Goal: Task Accomplishment & Management: Manage account settings

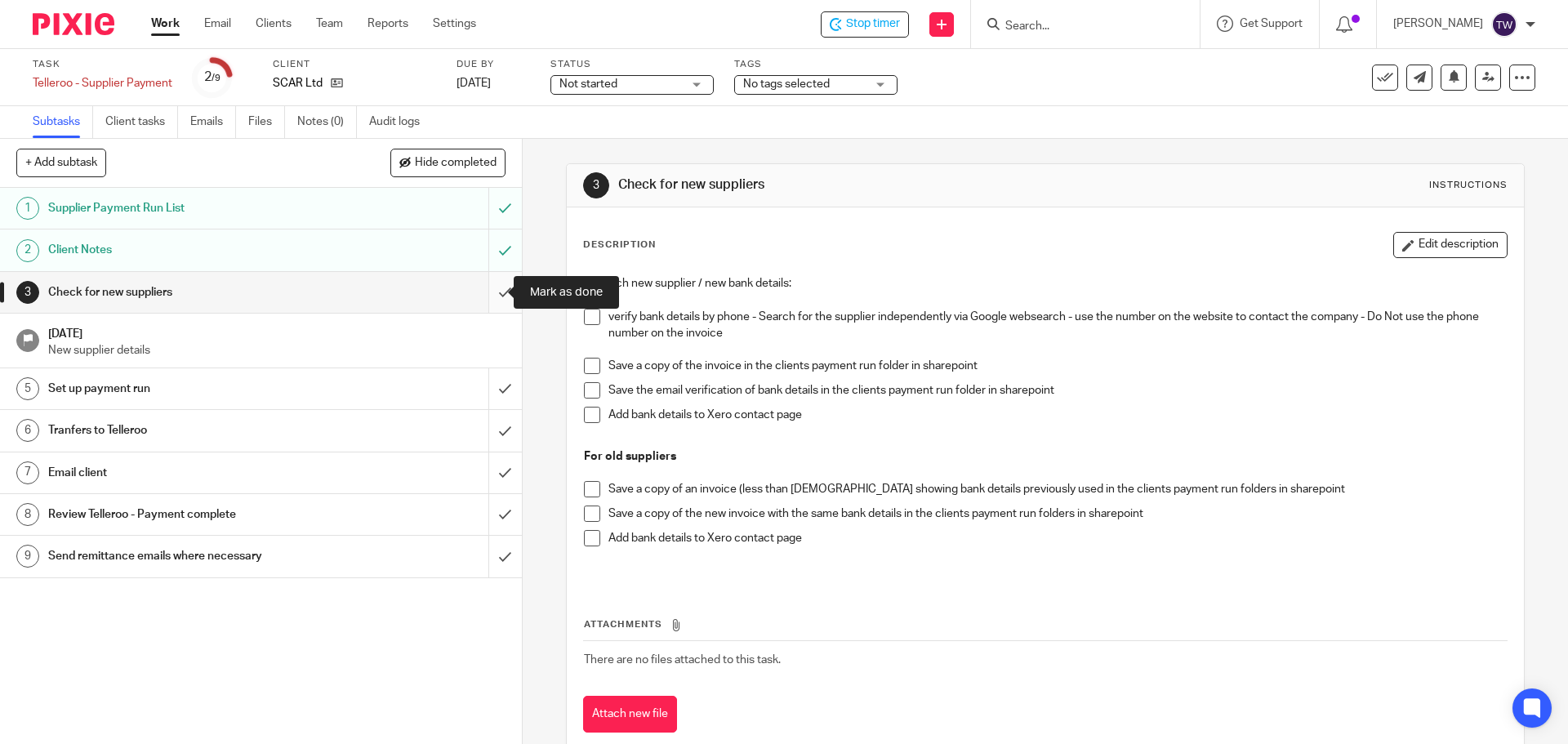
click at [484, 293] on input "submit" at bounding box center [261, 292] width 522 height 41
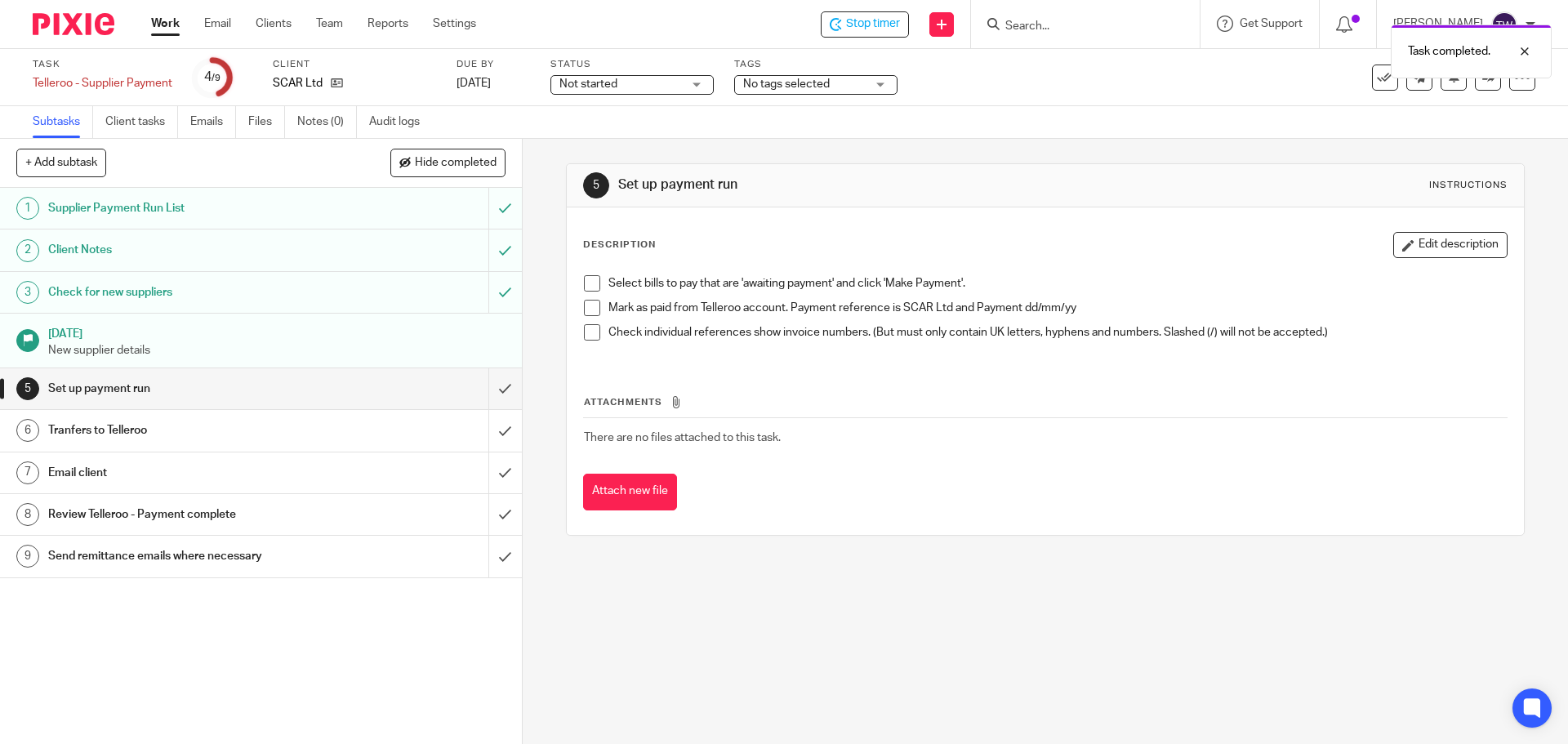
click at [494, 334] on link "[DATE] New supplier details" at bounding box center [261, 340] width 522 height 54
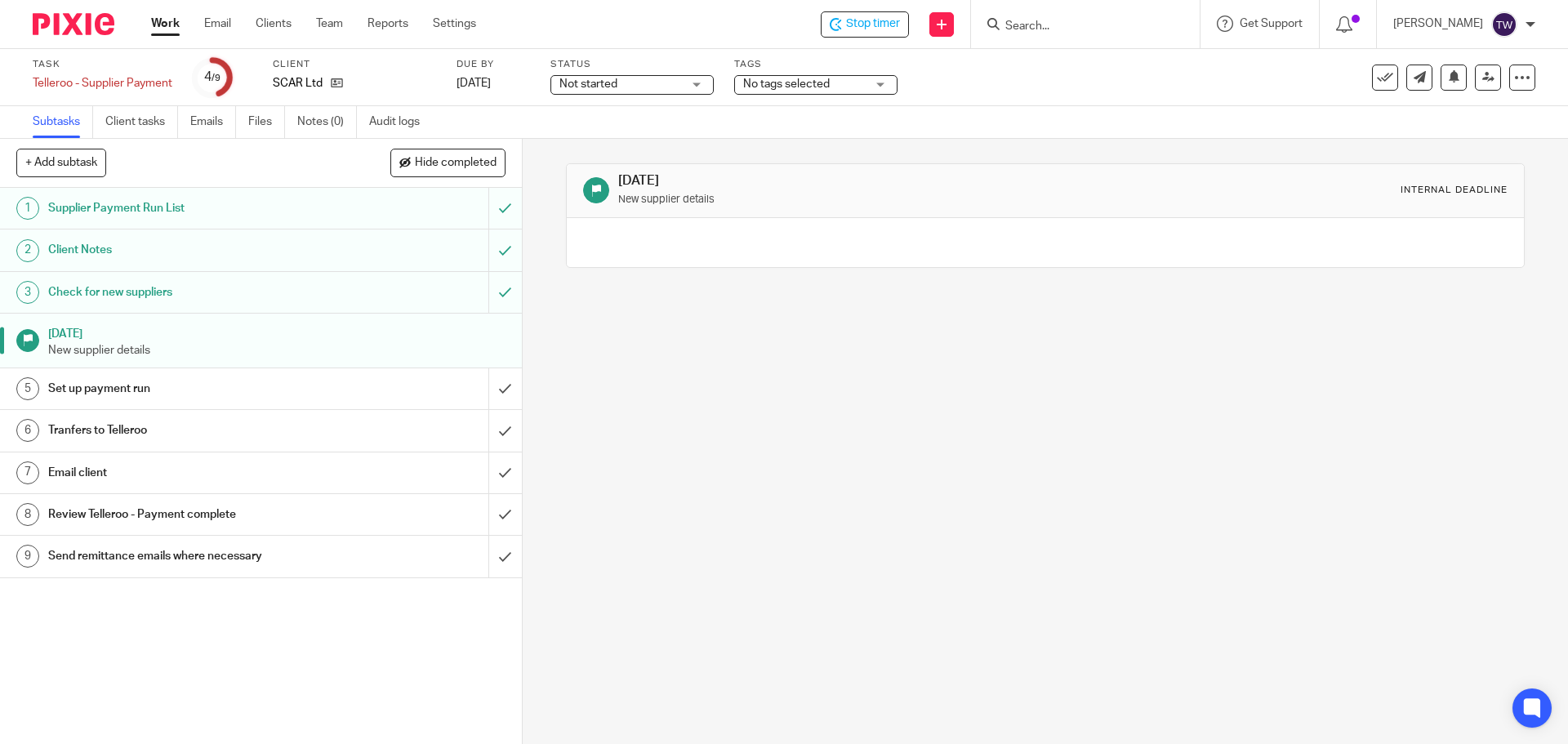
click at [430, 289] on div "Check for new suppliers" at bounding box center [259, 293] width 424 height 25
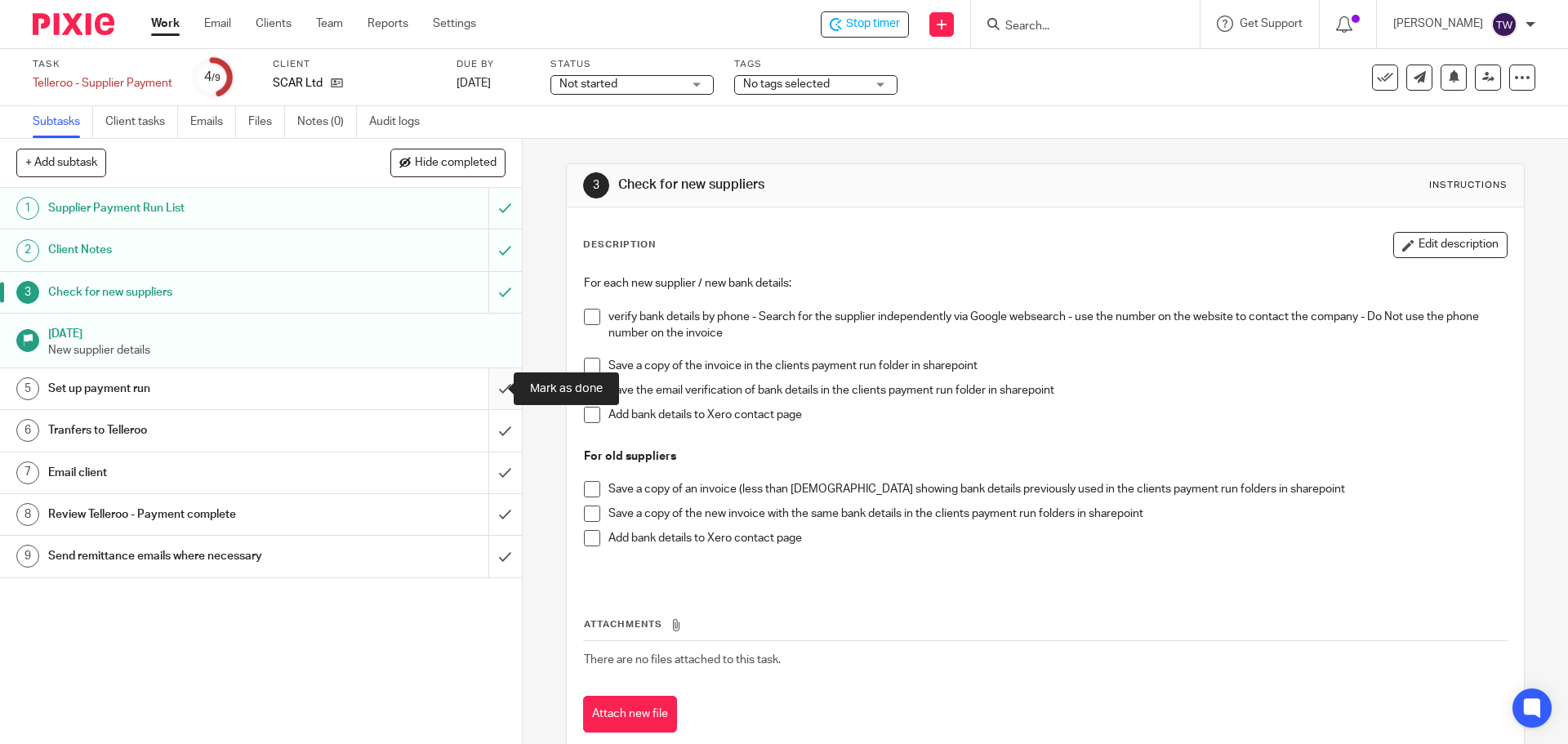
click at [491, 389] on input "submit" at bounding box center [261, 388] width 522 height 41
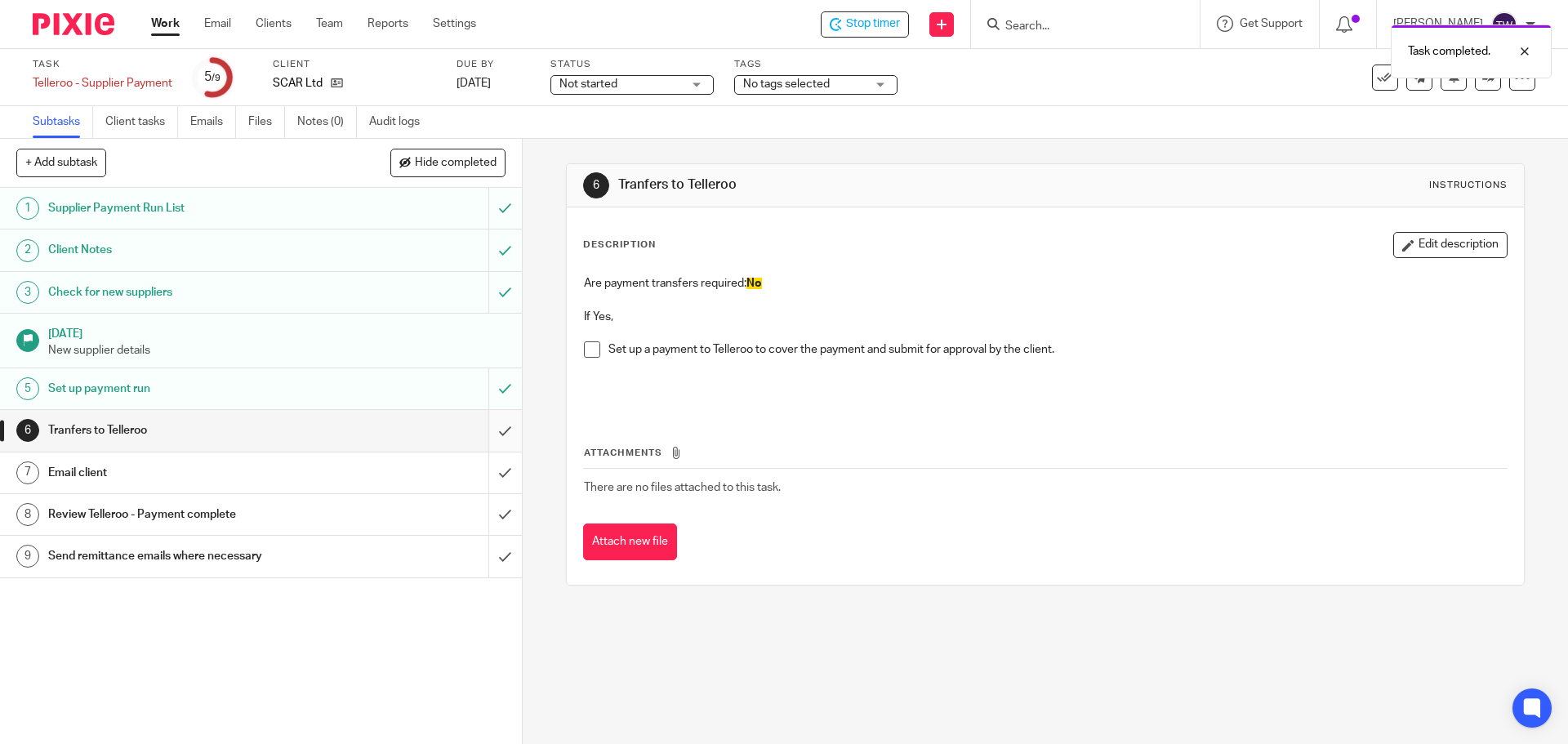
click at [495, 423] on input "submit" at bounding box center [261, 430] width 522 height 41
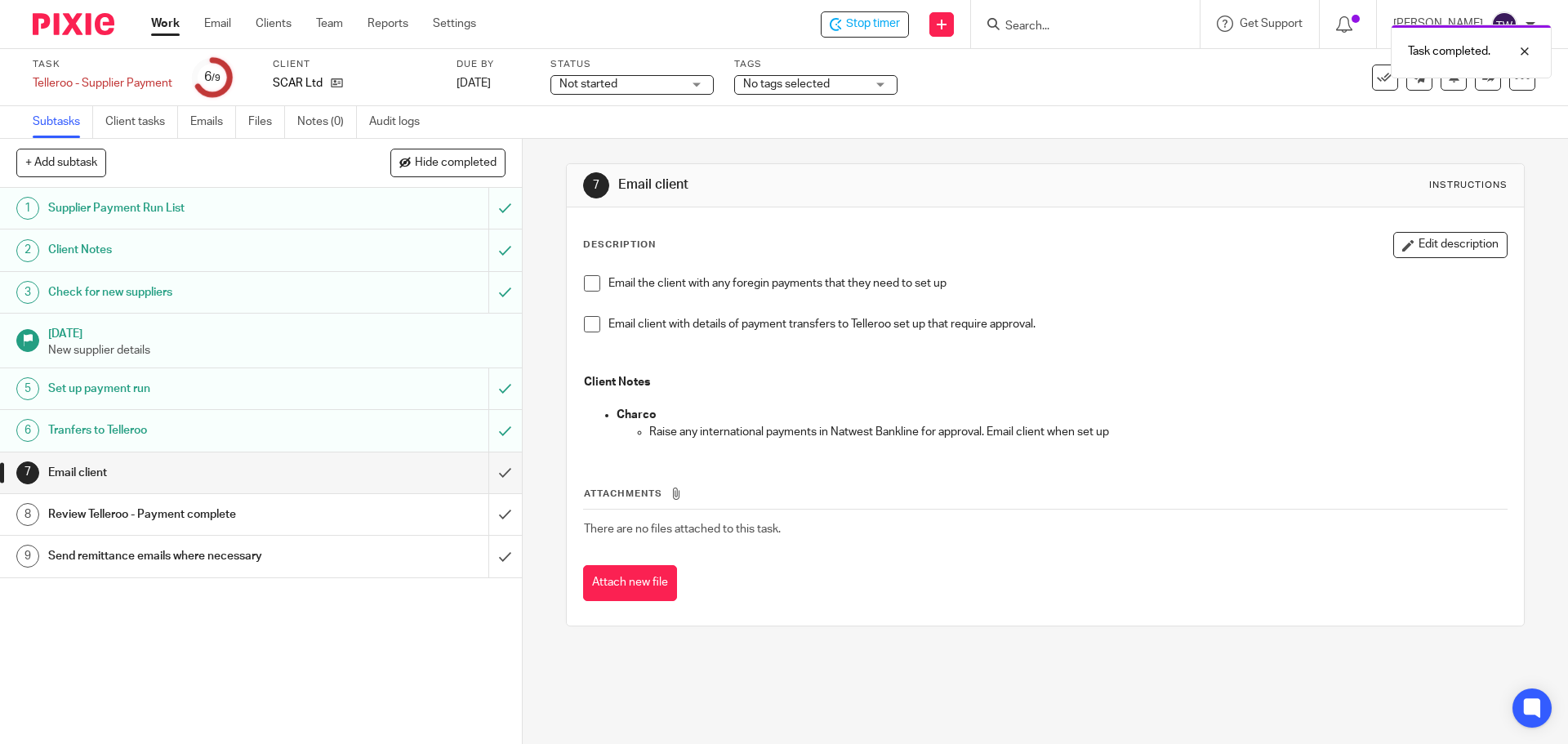
click at [884, 33] on div "Task completed." at bounding box center [1168, 47] width 768 height 62
click at [876, 30] on div "Task completed." at bounding box center [1168, 47] width 768 height 62
click at [866, 26] on div "Task completed." at bounding box center [1168, 47] width 768 height 62
click at [865, 28] on span "Stop timer" at bounding box center [872, 24] width 54 height 17
click at [162, 27] on link "Work" at bounding box center [165, 24] width 28 height 16
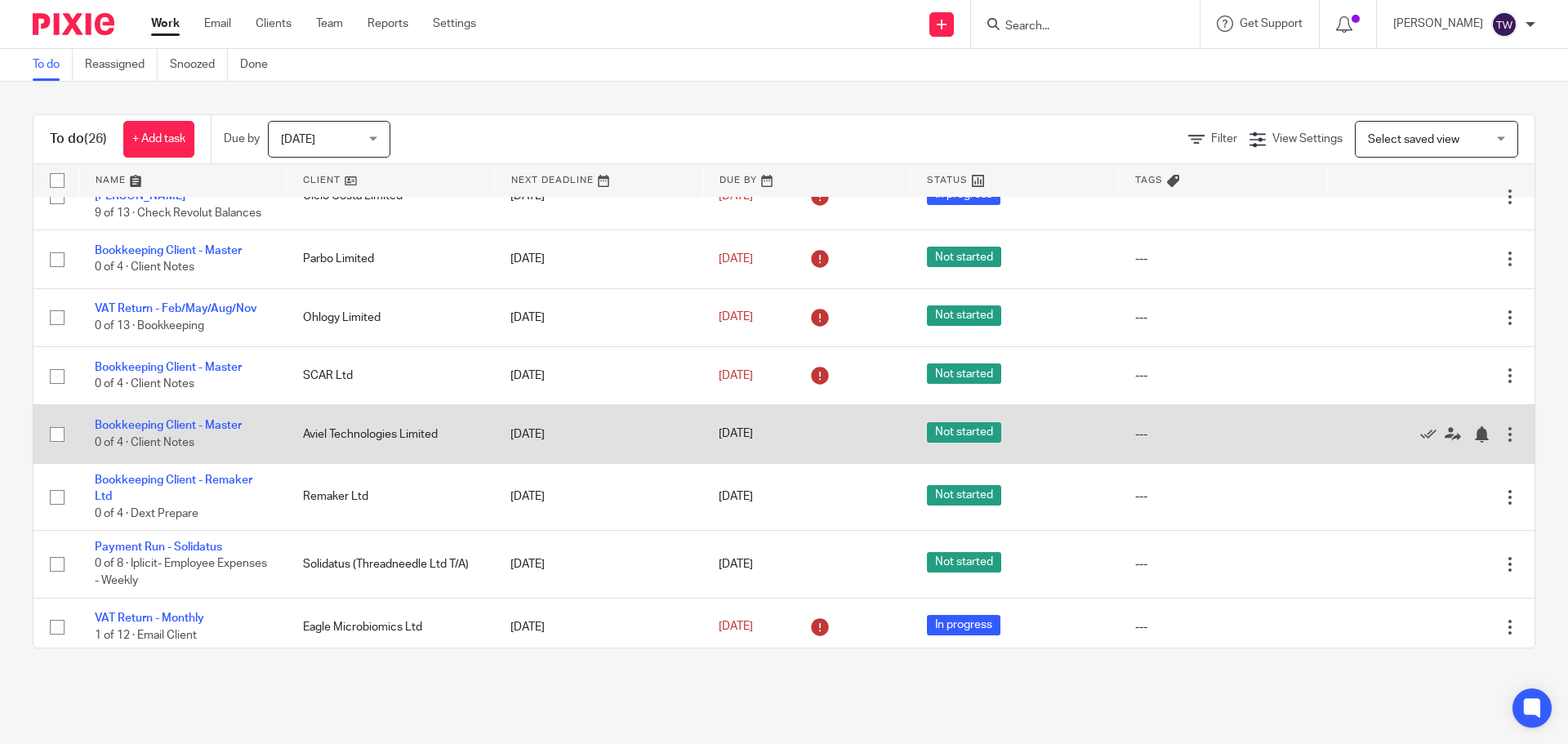
scroll to position [1300, 0]
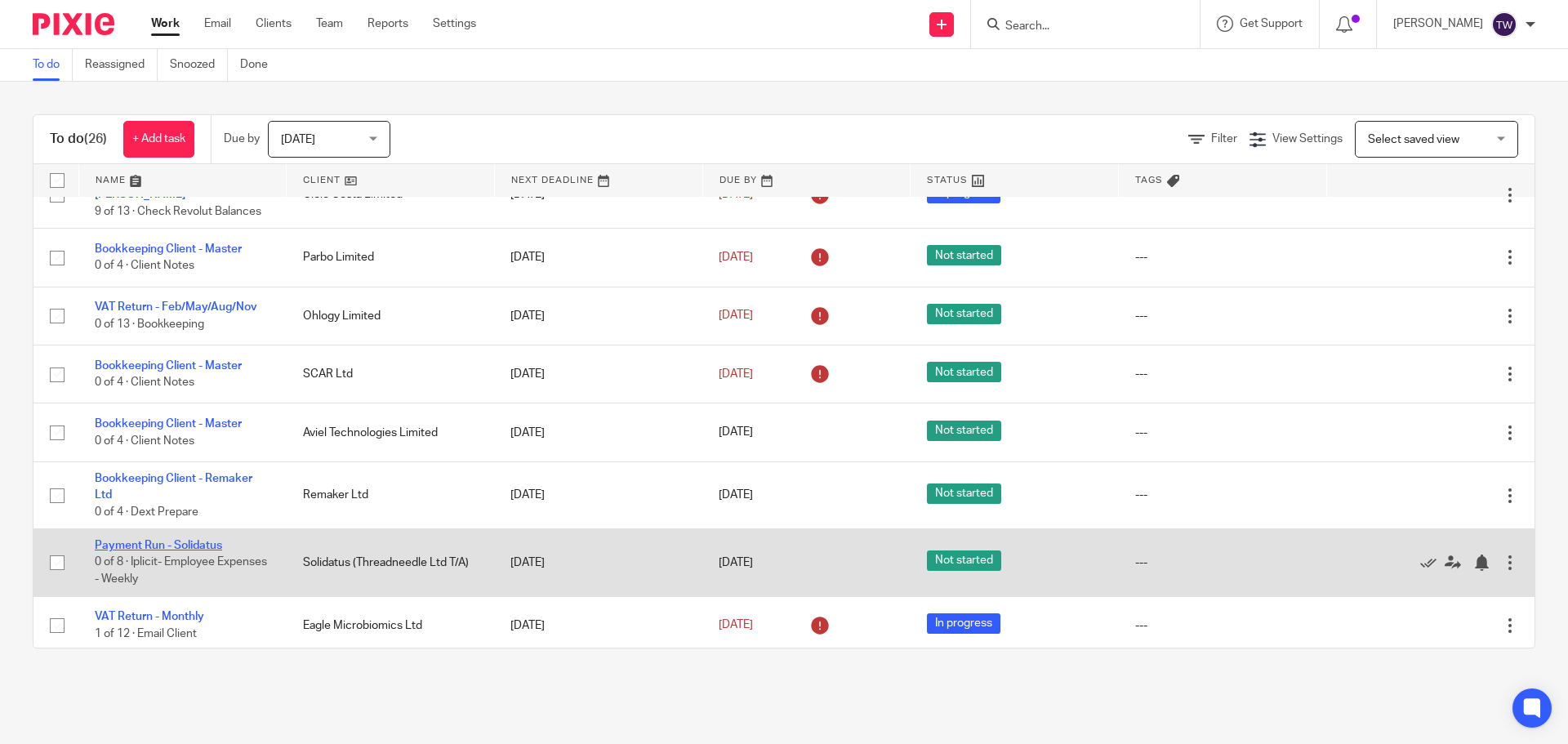
click at [180, 543] on link "Payment Run - Solidatus" at bounding box center [158, 545] width 127 height 12
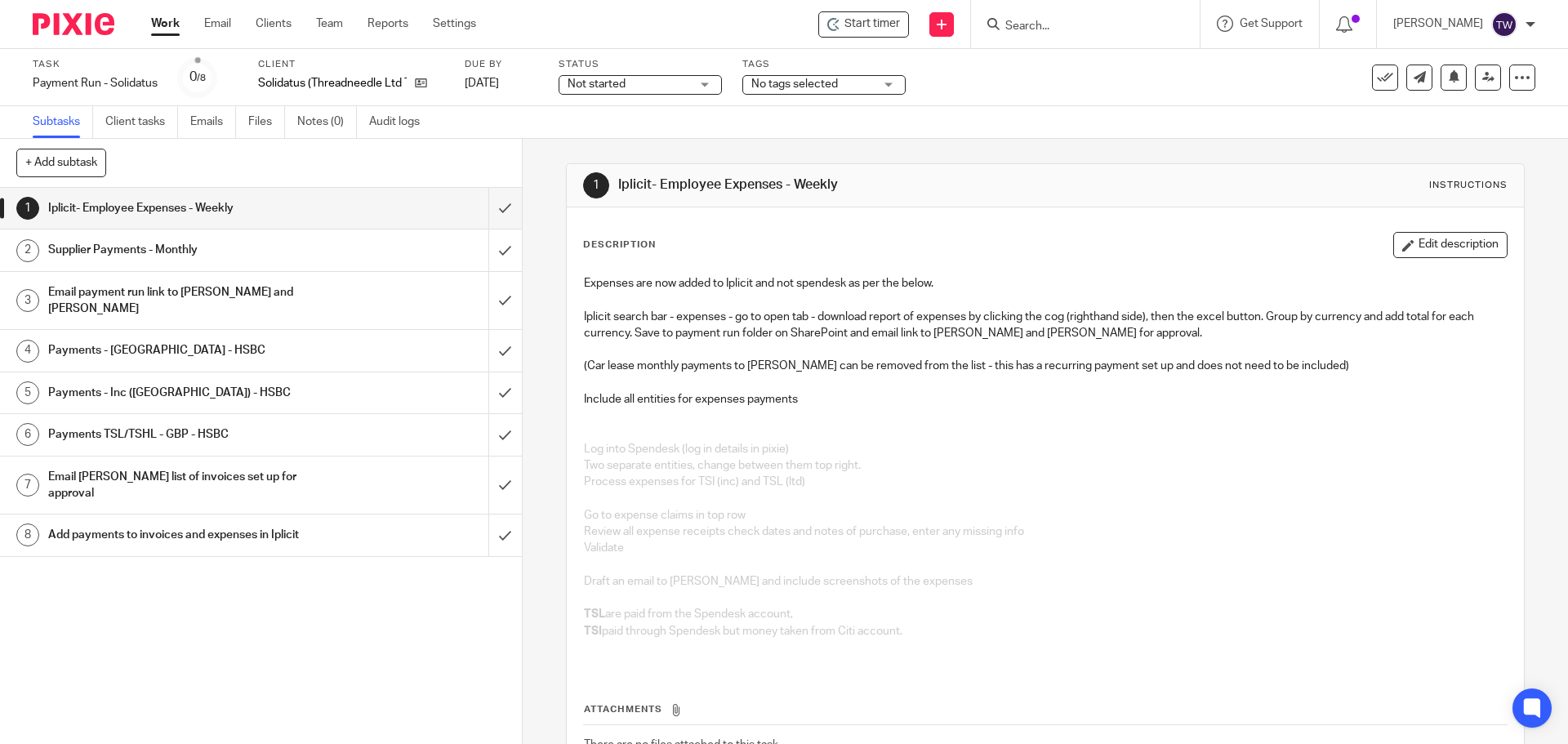
click at [607, 85] on span "Not started" at bounding box center [597, 84] width 58 height 12
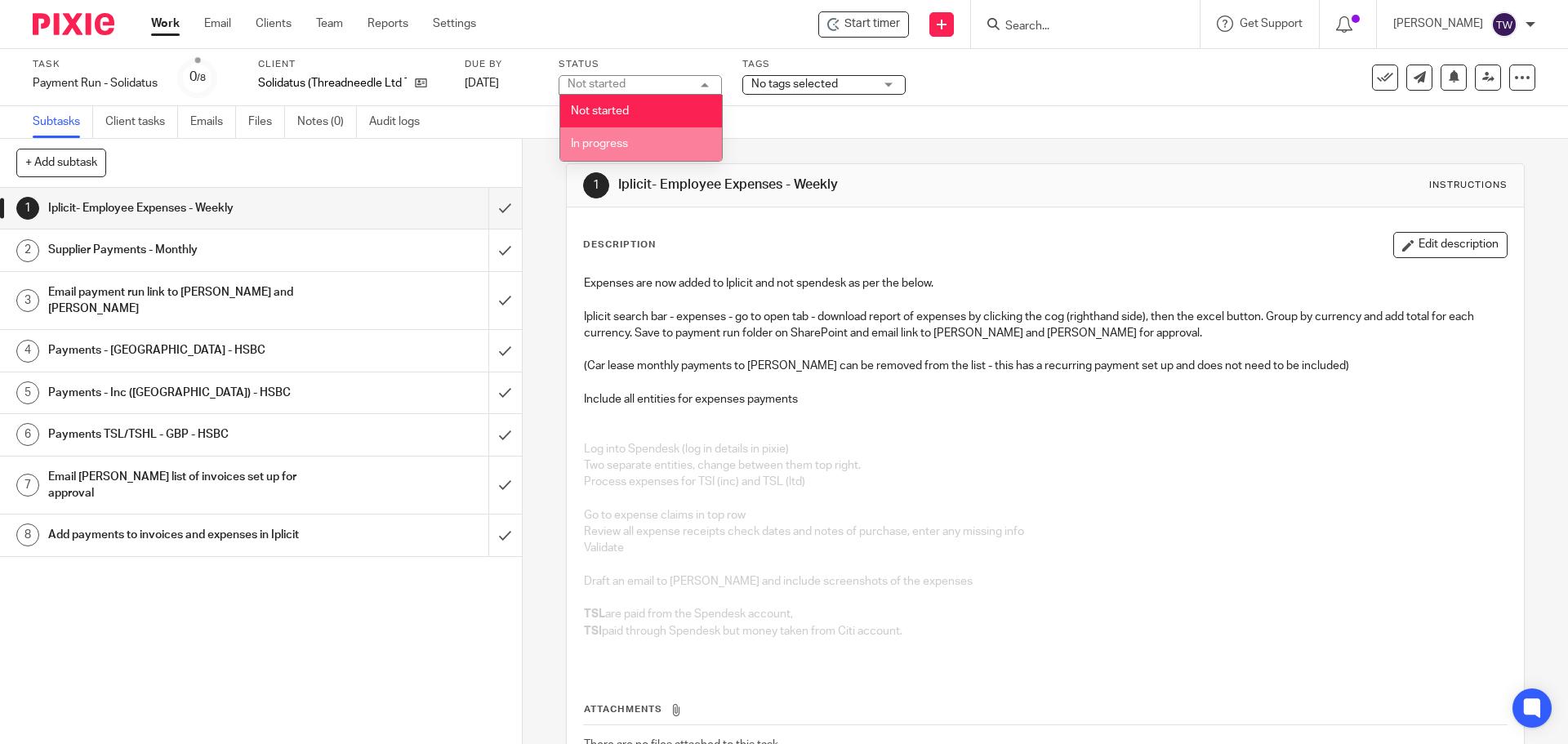
click at [611, 142] on span "In progress" at bounding box center [599, 143] width 58 height 12
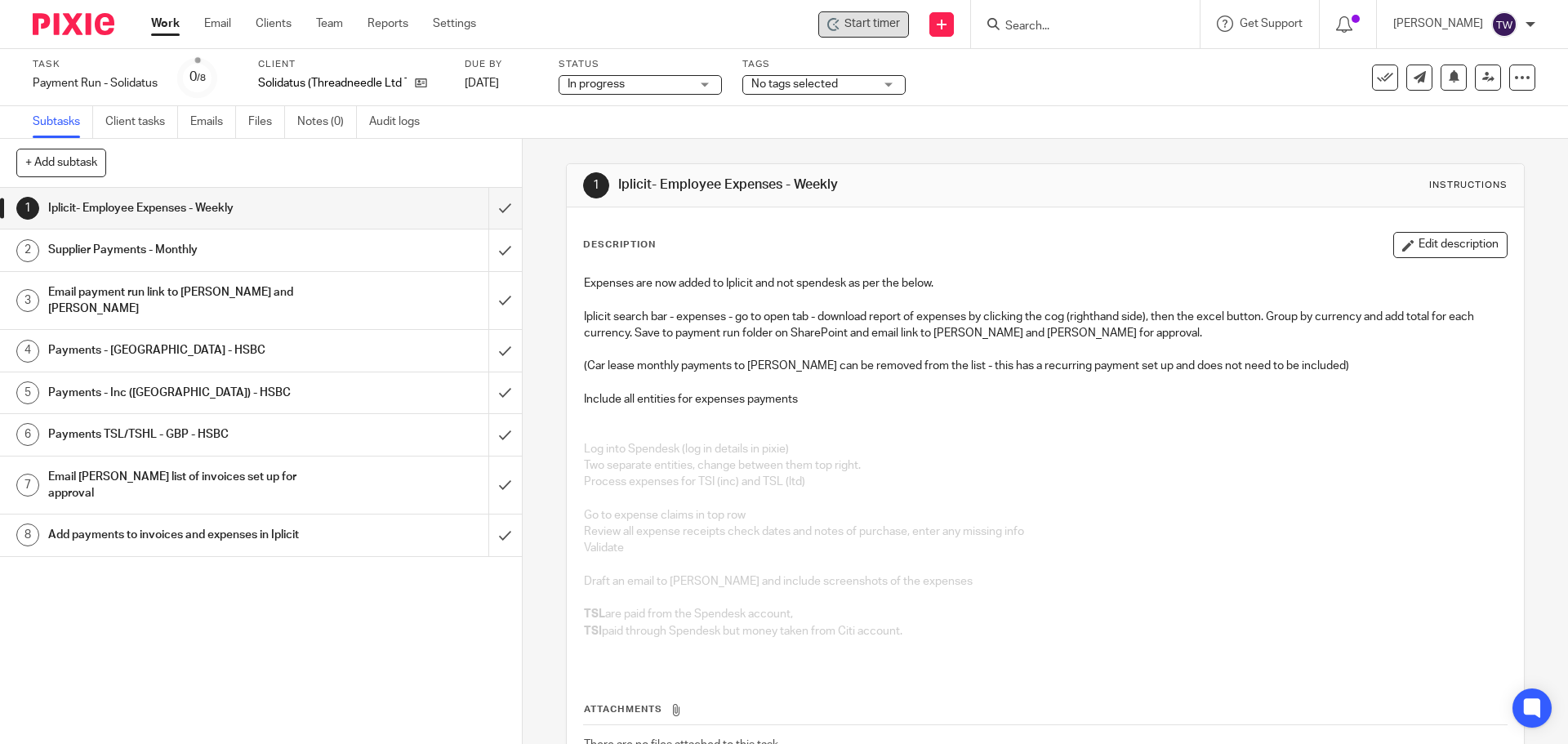
click at [887, 24] on span "Start timer" at bounding box center [872, 24] width 56 height 17
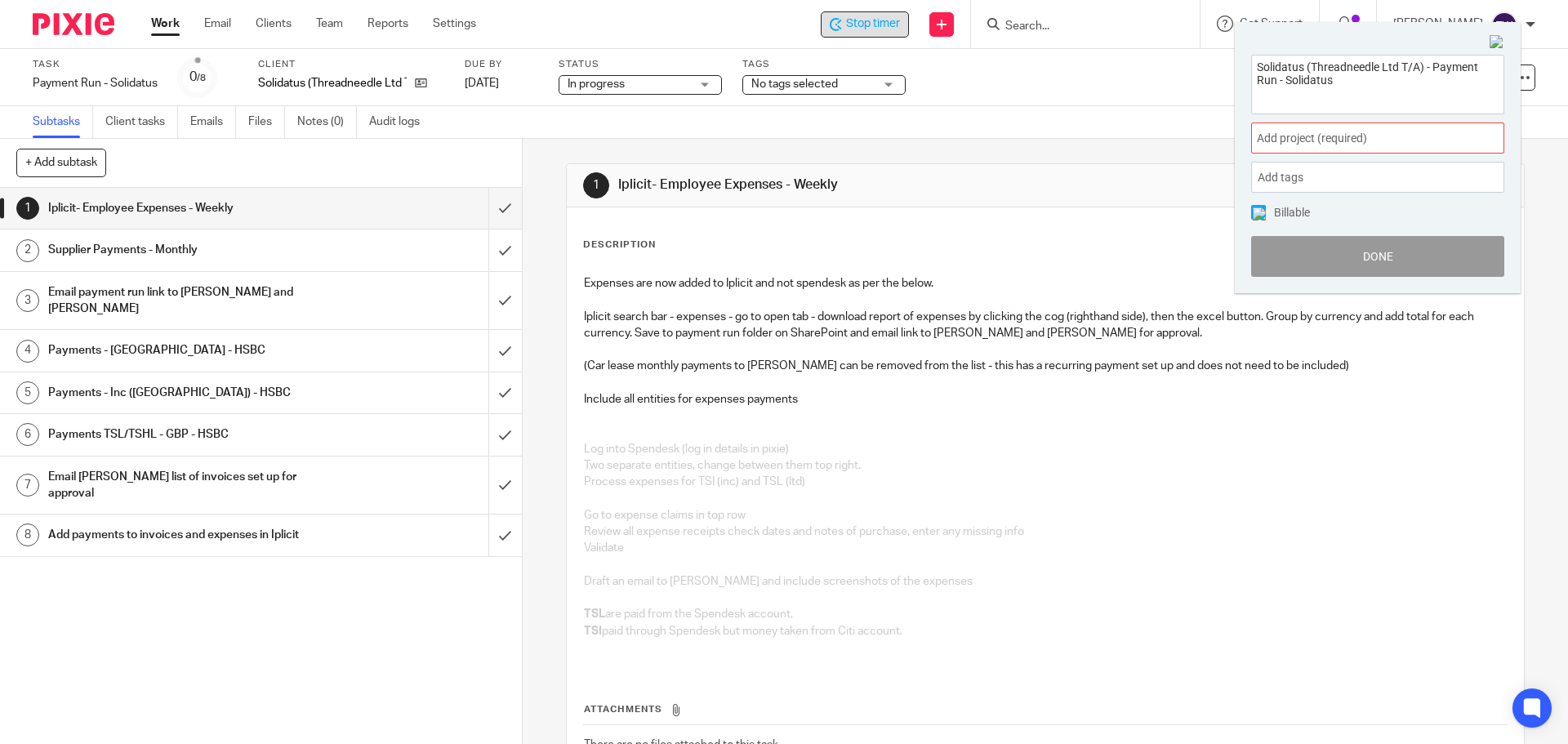
click at [1287, 137] on span "Add project (required) :" at bounding box center [1360, 138] width 206 height 17
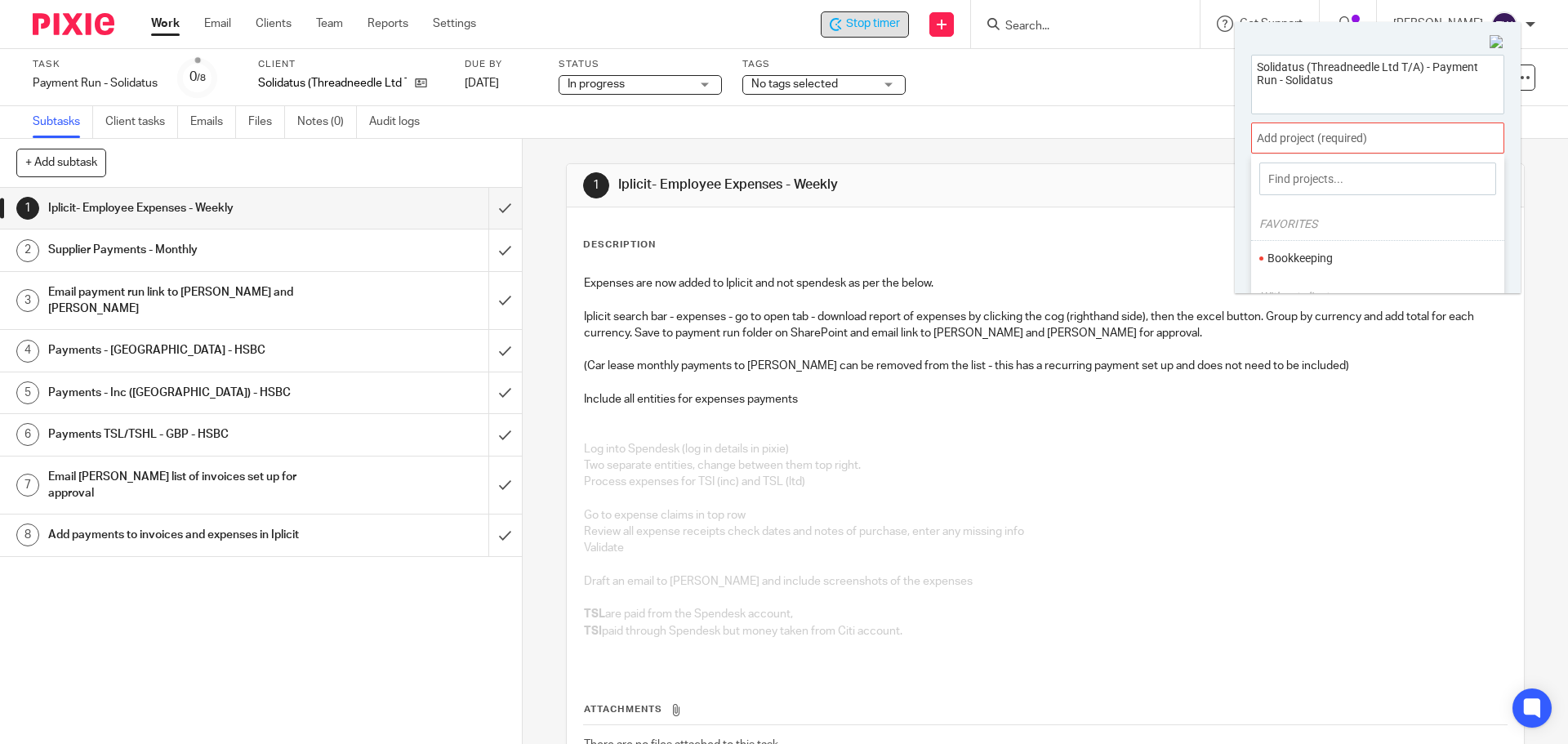
drag, startPoint x: 1314, startPoint y: 265, endPoint x: 1290, endPoint y: 251, distance: 27.8
click at [1313, 265] on li "Bookkeeping" at bounding box center [1374, 257] width 213 height 17
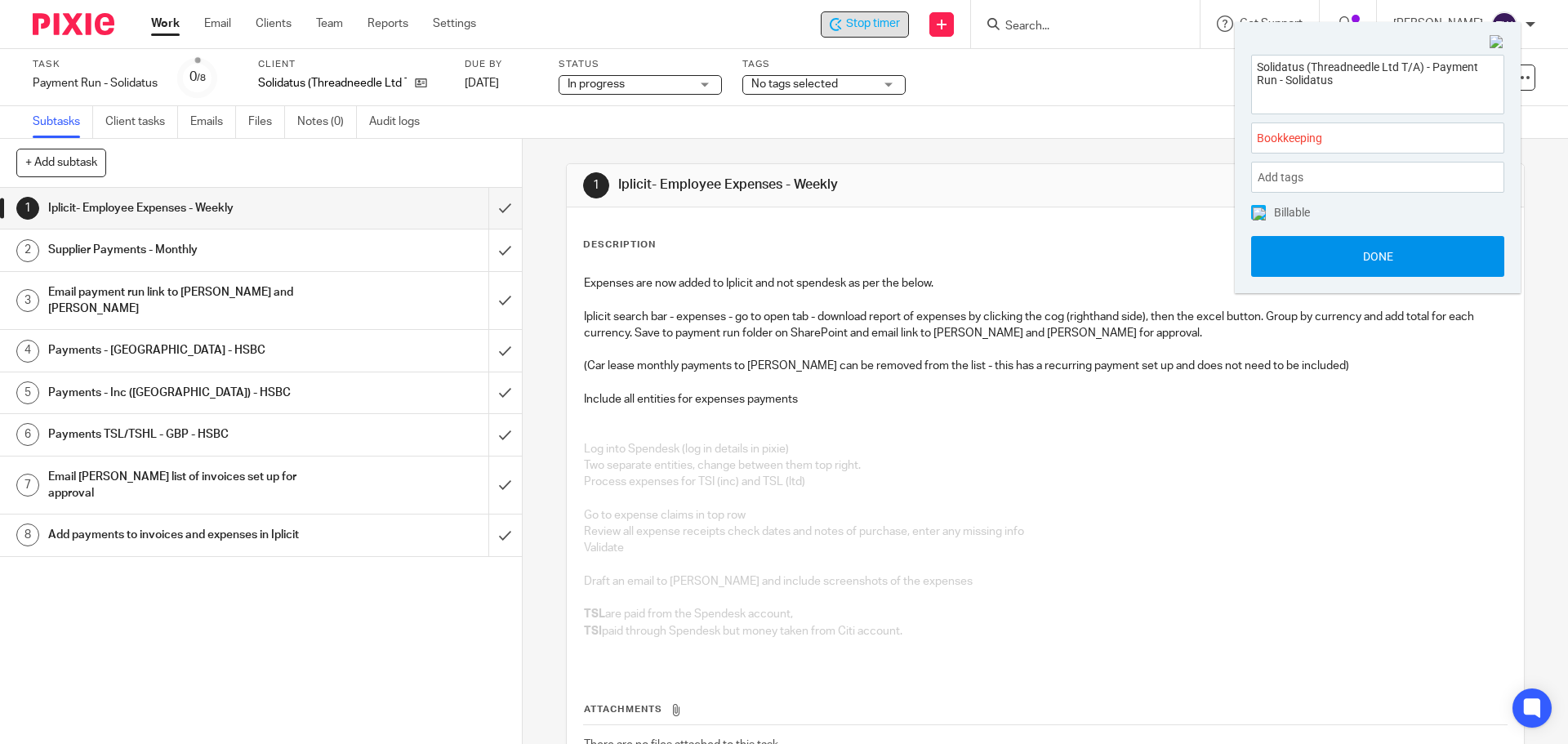
click at [1370, 255] on button "Done" at bounding box center [1378, 257] width 253 height 41
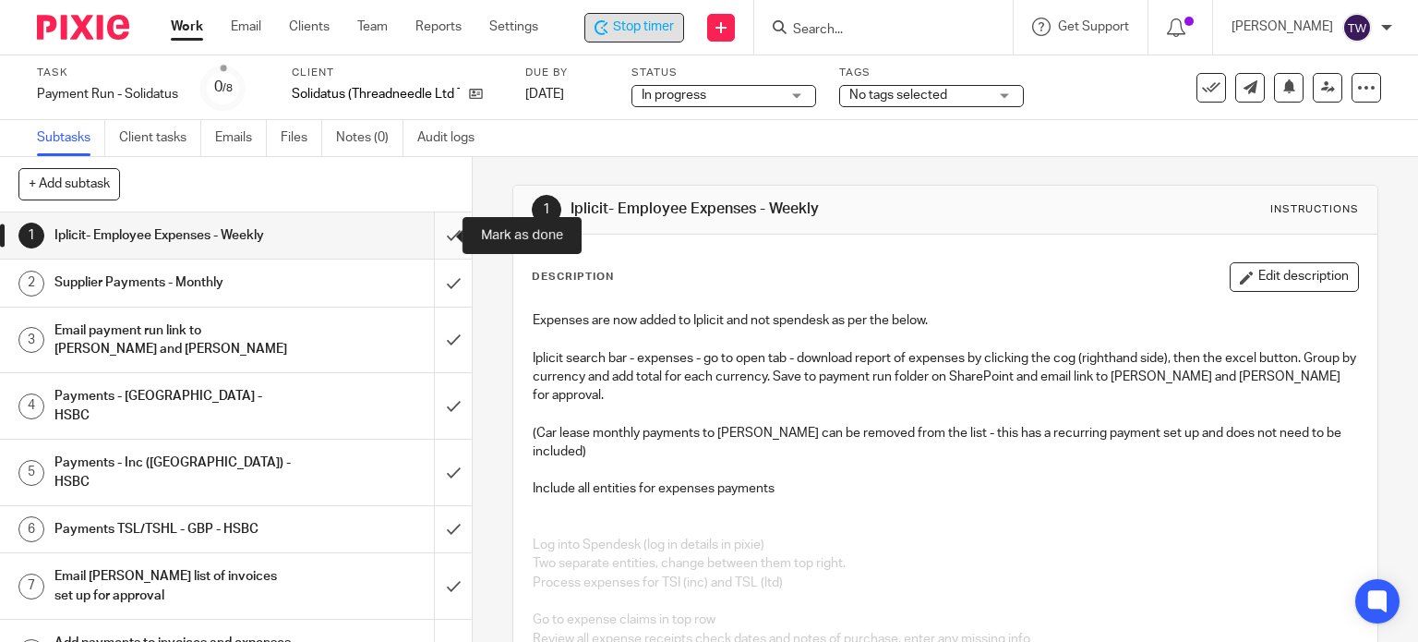
click at [434, 231] on input "submit" at bounding box center [236, 235] width 472 height 46
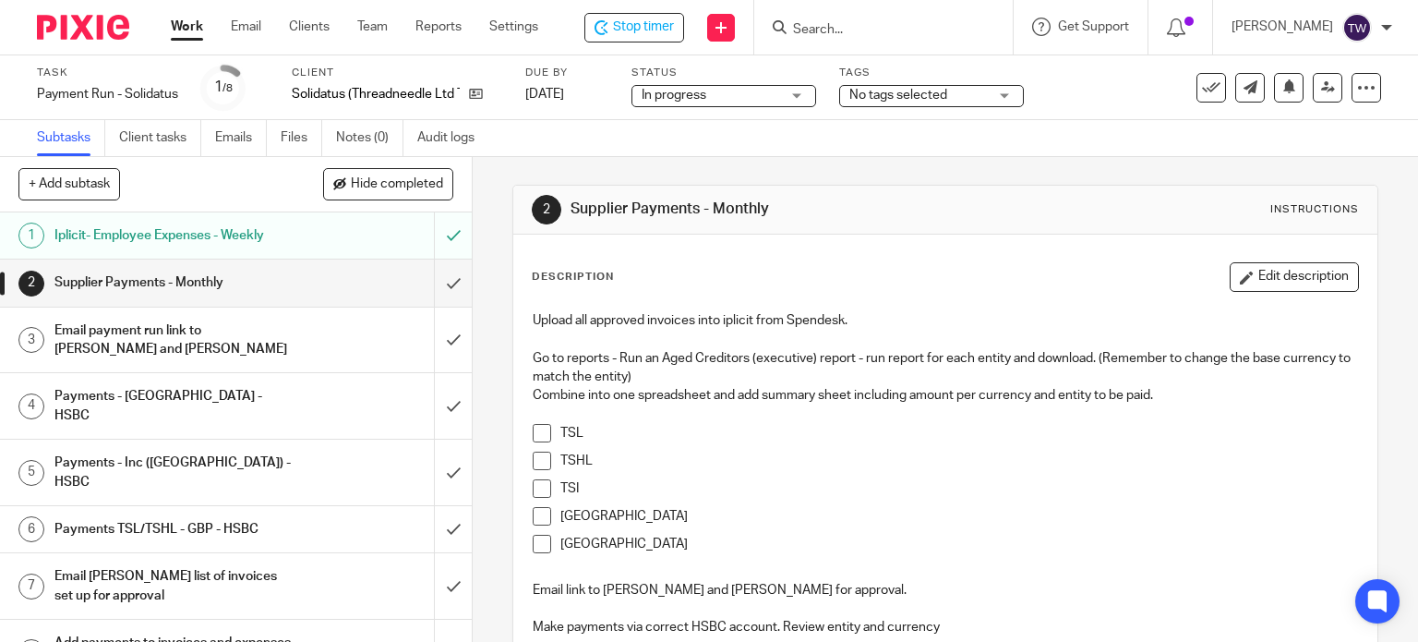
click at [539, 431] on span at bounding box center [542, 433] width 18 height 18
click at [535, 462] on span at bounding box center [542, 460] width 18 height 18
click at [535, 486] on span at bounding box center [542, 488] width 18 height 18
click at [540, 514] on span at bounding box center [542, 516] width 18 height 18
click at [537, 538] on span at bounding box center [542, 543] width 18 height 18
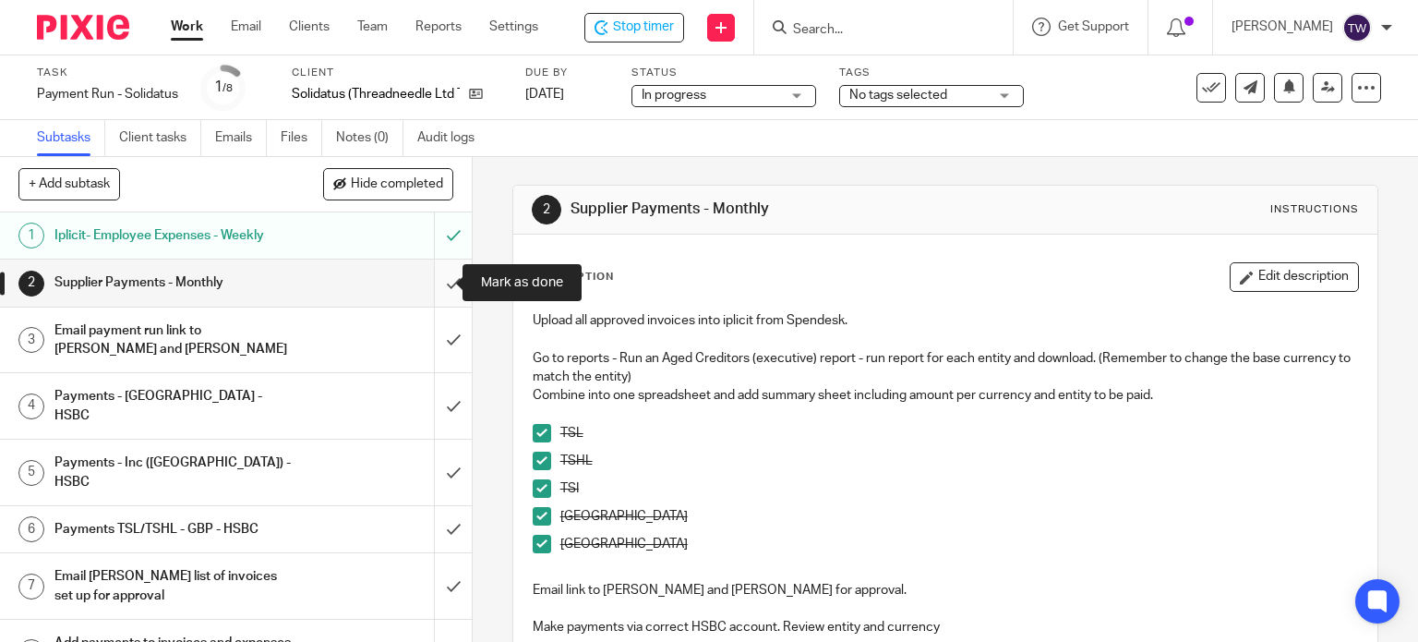
click at [428, 280] on input "submit" at bounding box center [236, 282] width 472 height 46
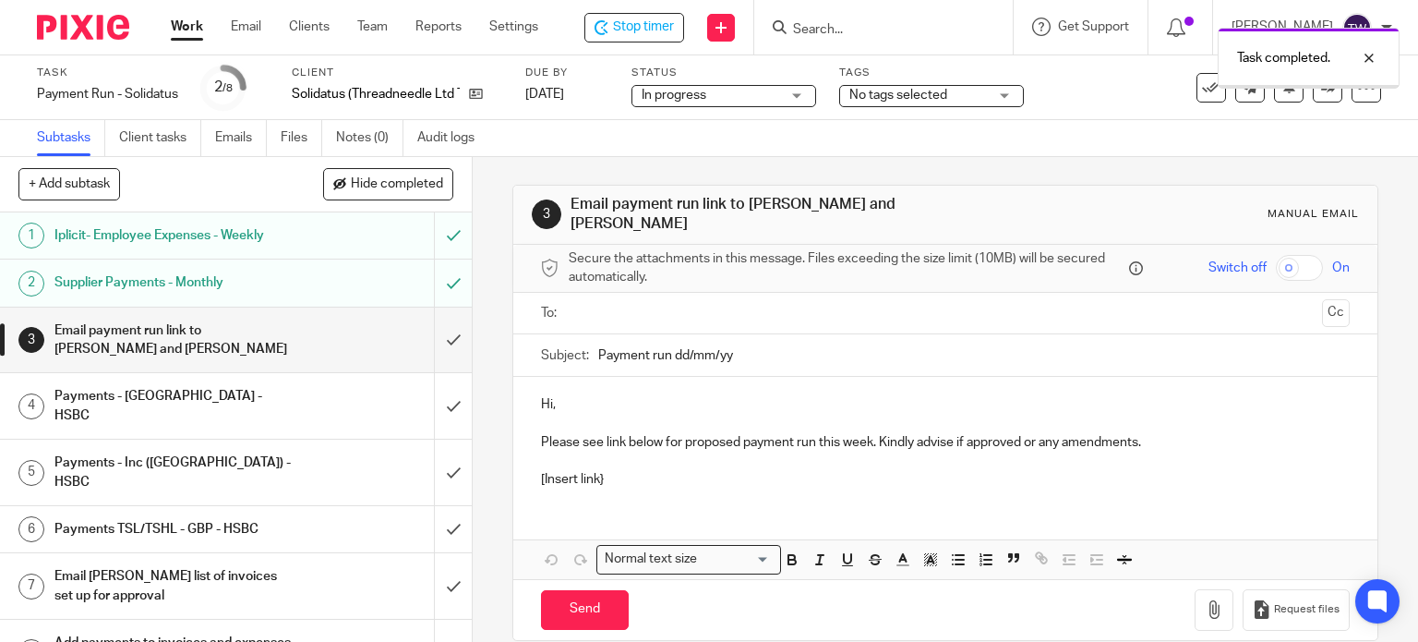
click at [346, 328] on div "Email payment run link to [PERSON_NAME] and [PERSON_NAME]" at bounding box center [234, 340] width 361 height 47
click at [570, 302] on ul at bounding box center [946, 313] width 752 height 30
click at [597, 303] on input "text" at bounding box center [944, 313] width 739 height 21
click at [1322, 299] on button "Cc" at bounding box center [1336, 313] width 28 height 28
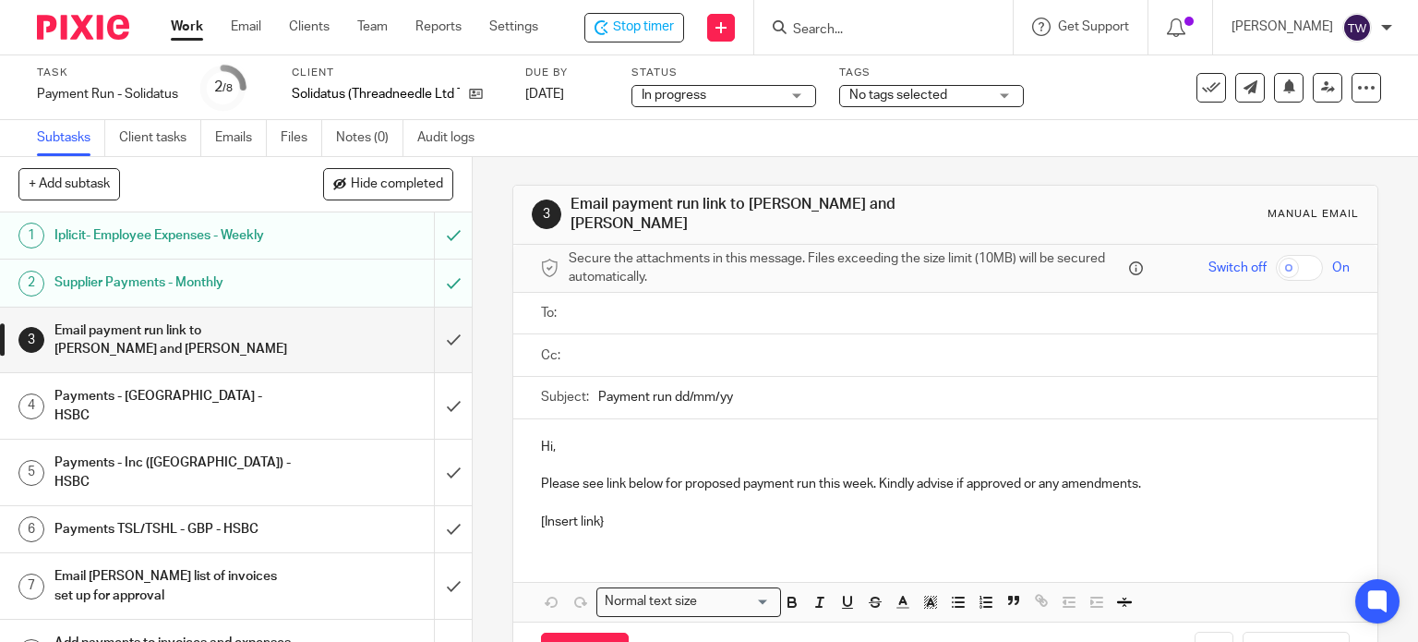
click at [644, 307] on input "text" at bounding box center [958, 313] width 767 height 21
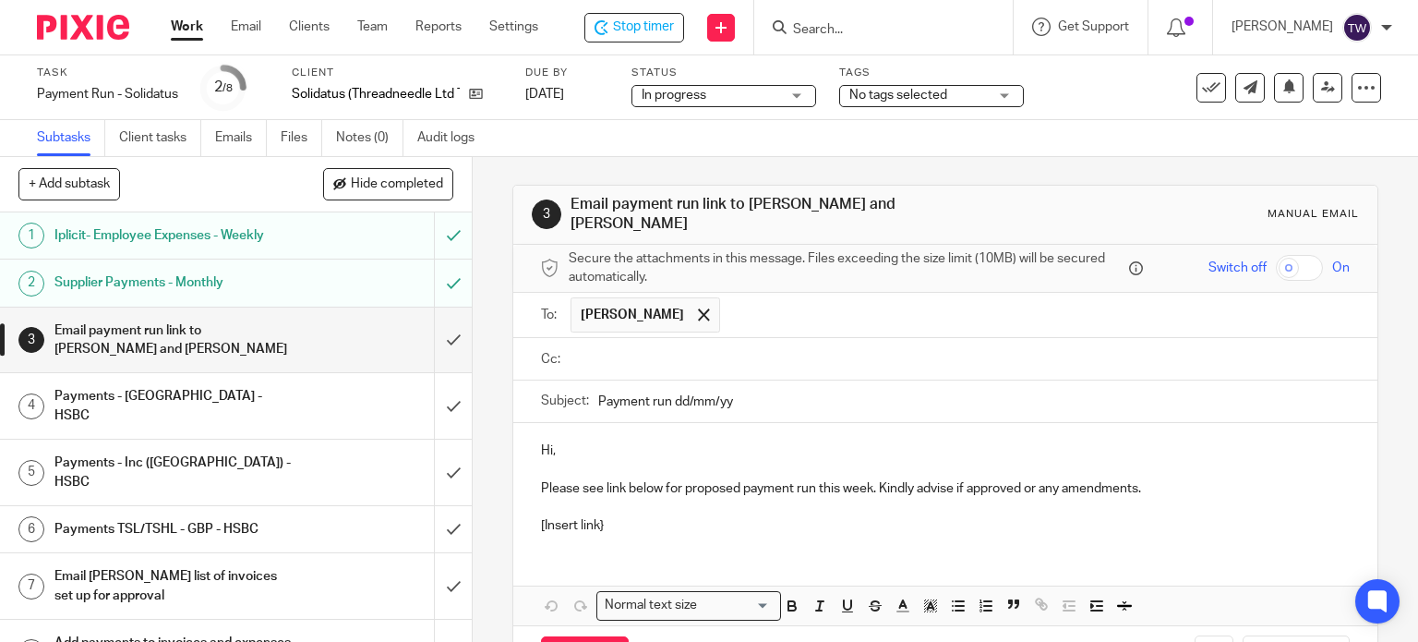
click at [644, 349] on input "text" at bounding box center [958, 359] width 767 height 21
click at [735, 397] on input "Payment run dd/mm/yy" at bounding box center [974, 405] width 752 height 42
type input "Payment run 19.09.25"
click at [546, 445] on p "Hi," at bounding box center [946, 454] width 810 height 18
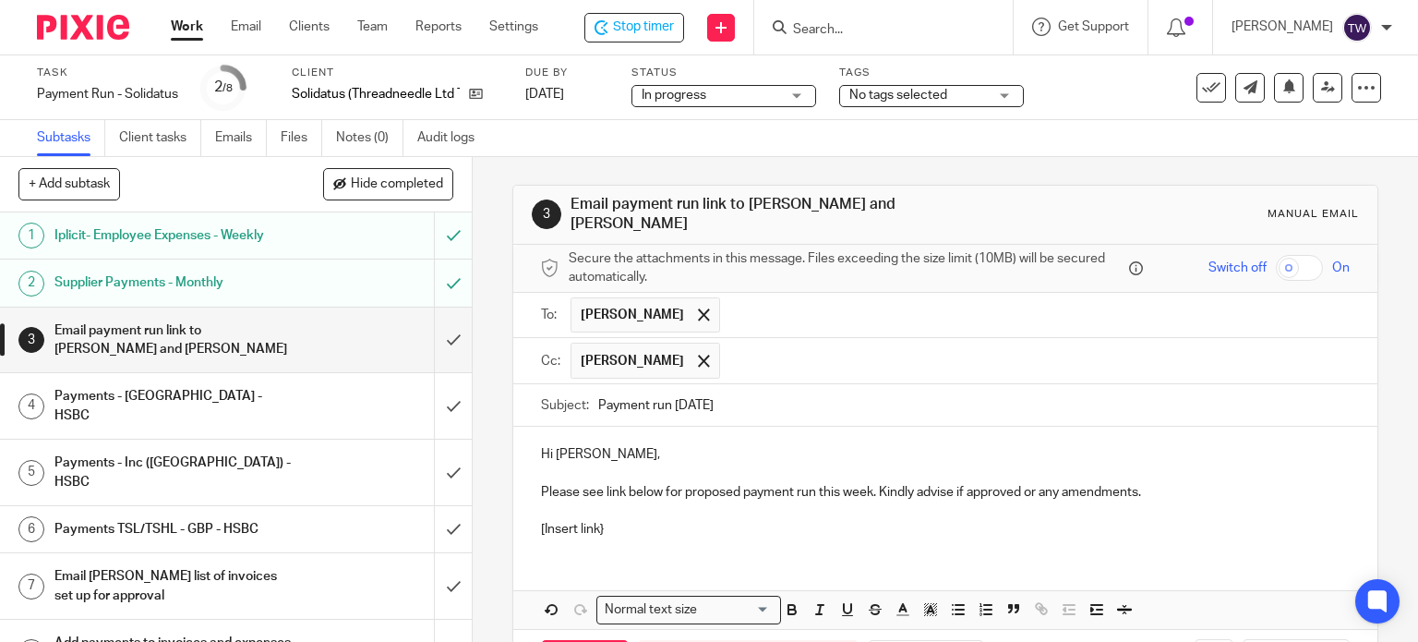
click at [618, 483] on p "Please see link below for proposed payment run this week. Kindly advise if appr…" at bounding box center [946, 492] width 810 height 18
drag, startPoint x: 605, startPoint y: 478, endPoint x: 675, endPoint y: 486, distance: 70.6
click at [675, 486] on p "Please see link below for proposed payment run this week. Kindly advise if appr…" at bounding box center [946, 492] width 810 height 18
click at [1002, 486] on p "Please see attached the spreadsheet with the proposed payment run this week. Ki…" at bounding box center [946, 492] width 810 height 18
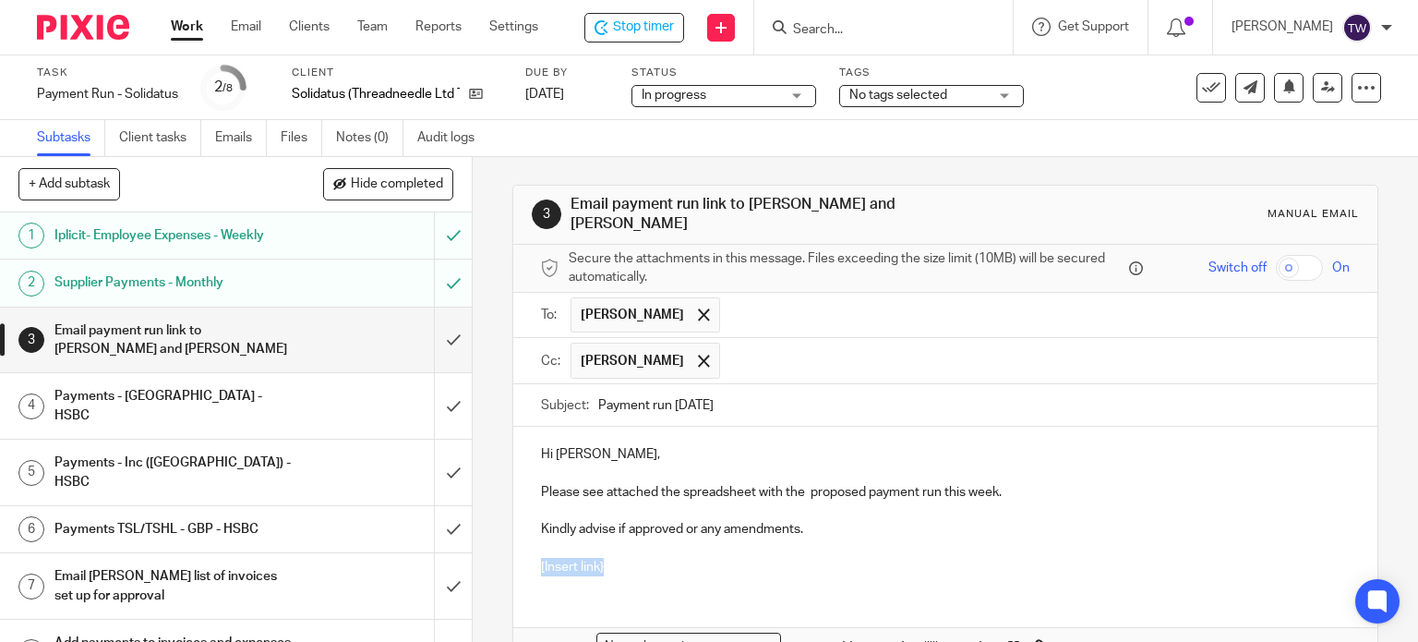
drag, startPoint x: 655, startPoint y: 558, endPoint x: 510, endPoint y: 564, distance: 146.0
click at [513, 564] on div "Hi Wayne, Please see attached the spreadsheet with the proposed payment run thi…" at bounding box center [945, 507] width 865 height 163
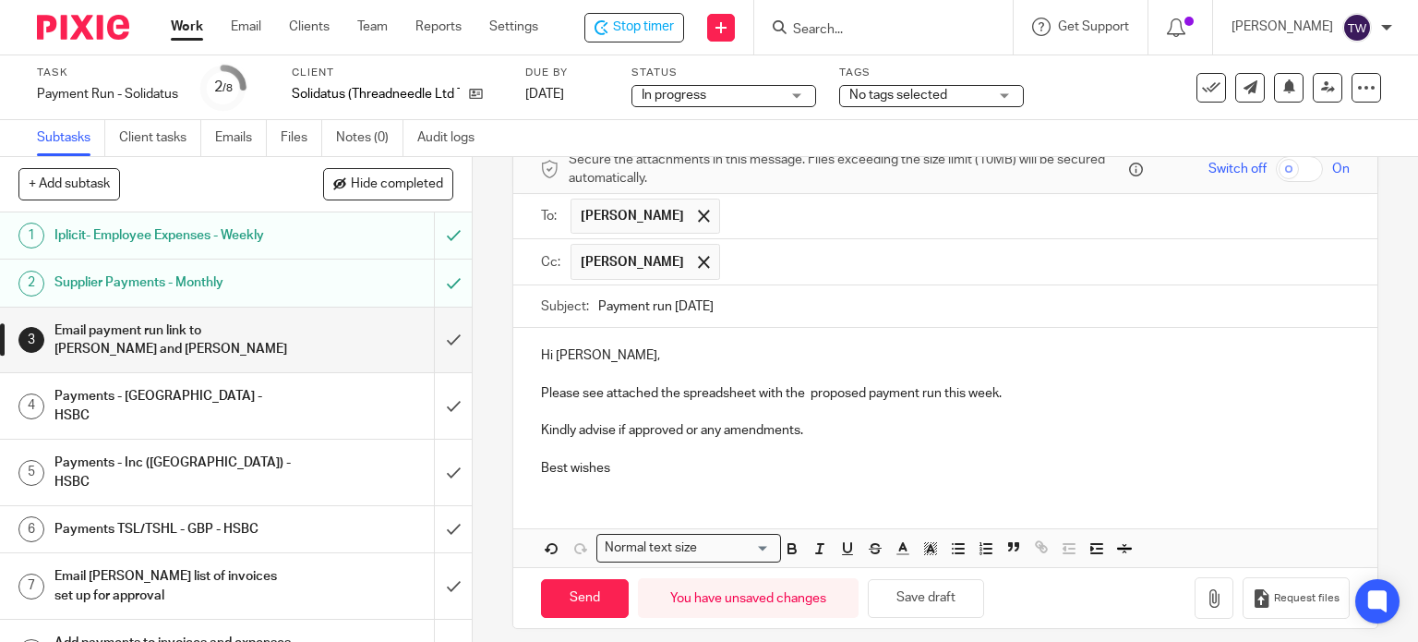
scroll to position [100, 0]
click at [1194, 596] on button "button" at bounding box center [1213, 597] width 39 height 42
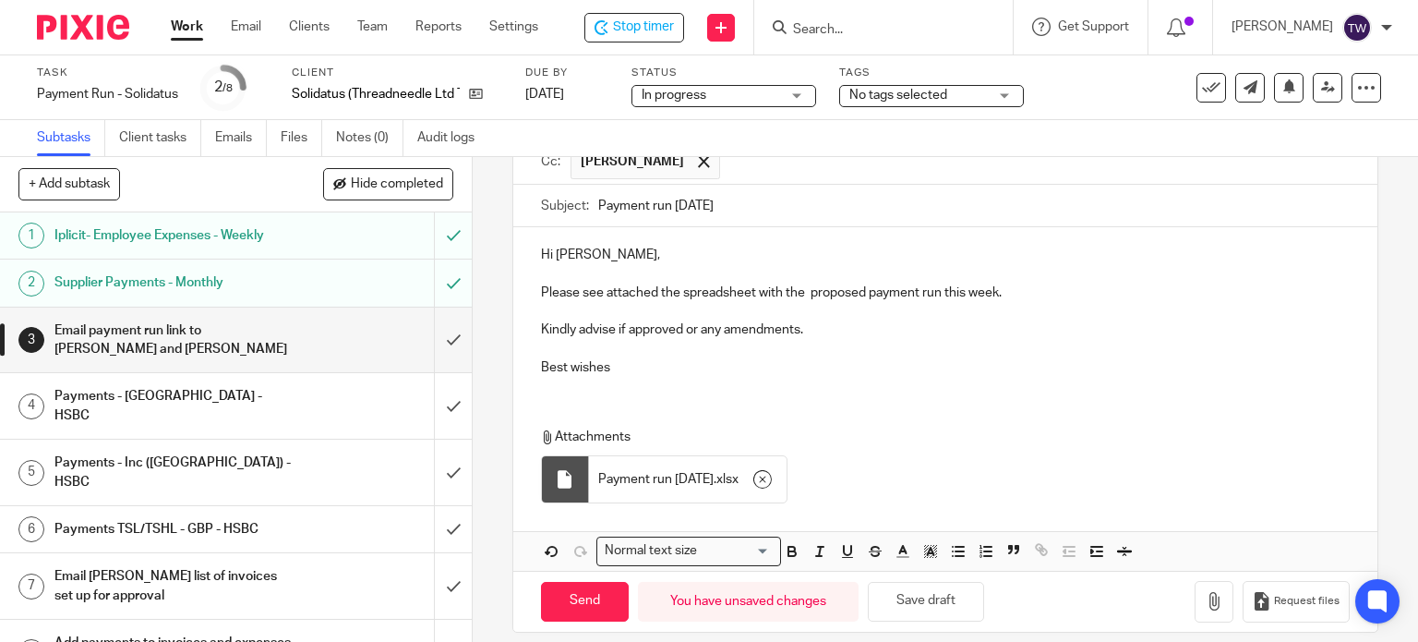
scroll to position [203, 0]
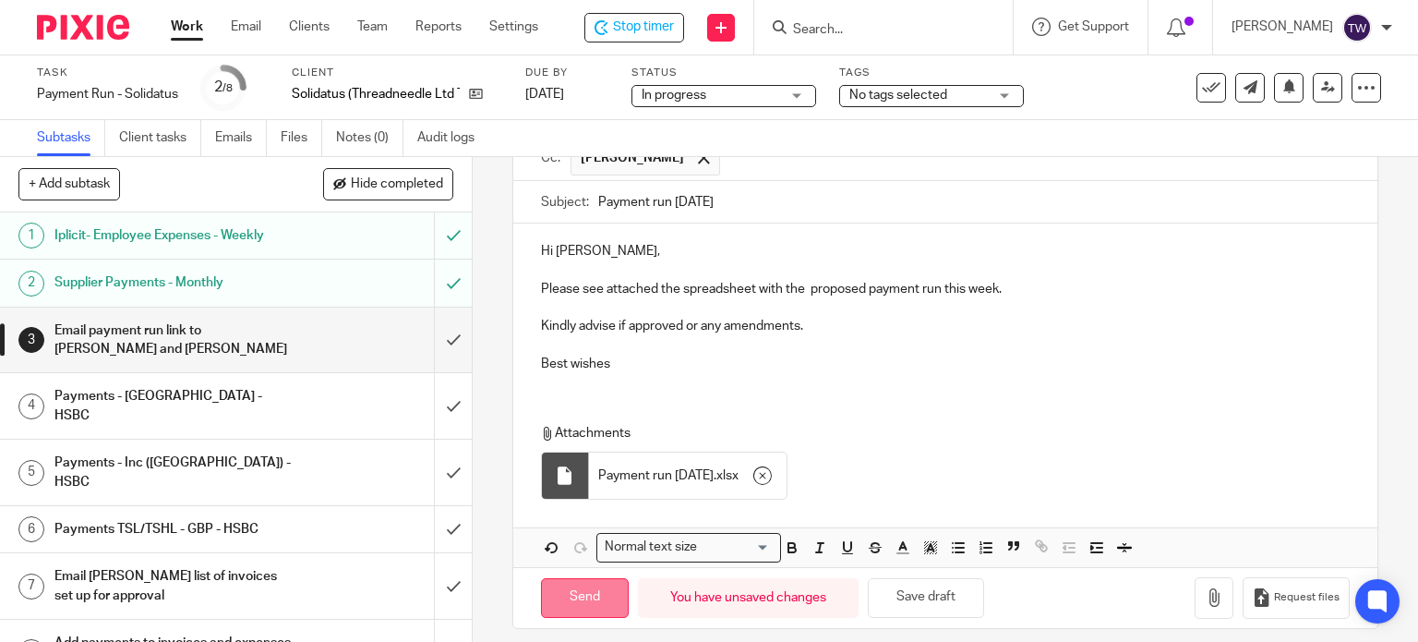
click at [594, 578] on input "Send" at bounding box center [585, 598] width 88 height 40
type input "Sent"
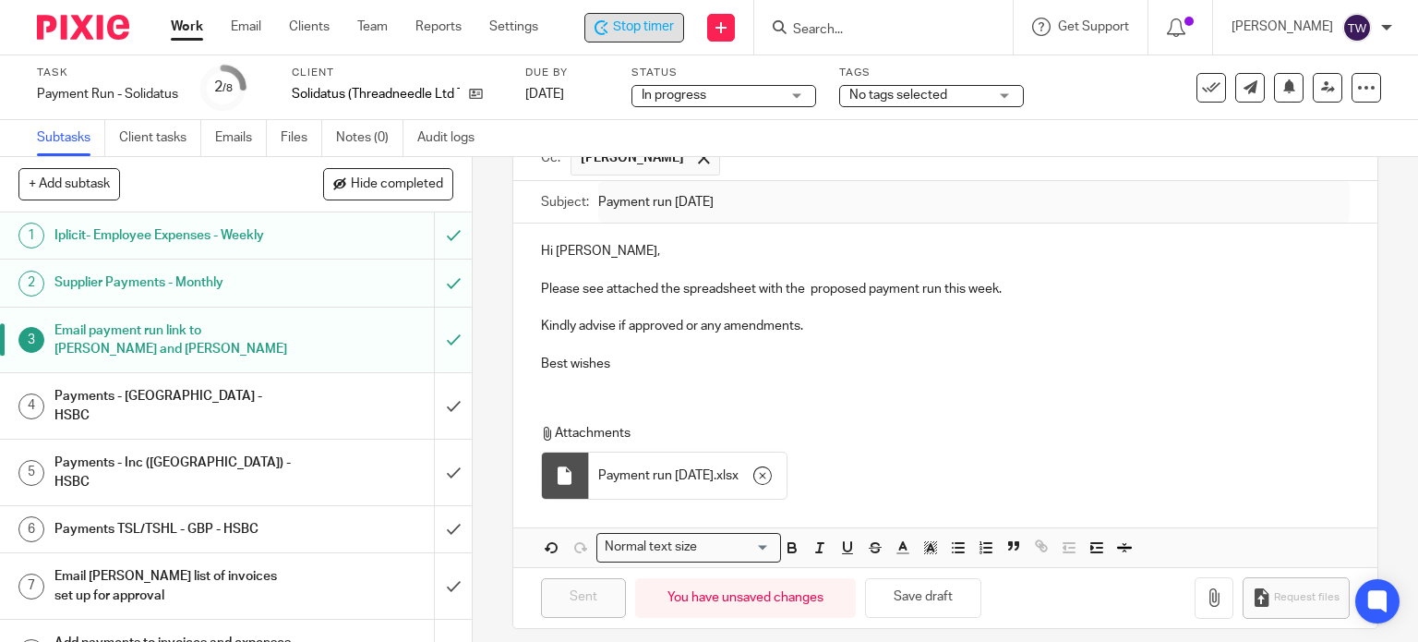
click at [674, 20] on span "Stop timer" at bounding box center [643, 27] width 61 height 19
click at [429, 394] on input "submit" at bounding box center [236, 406] width 472 height 66
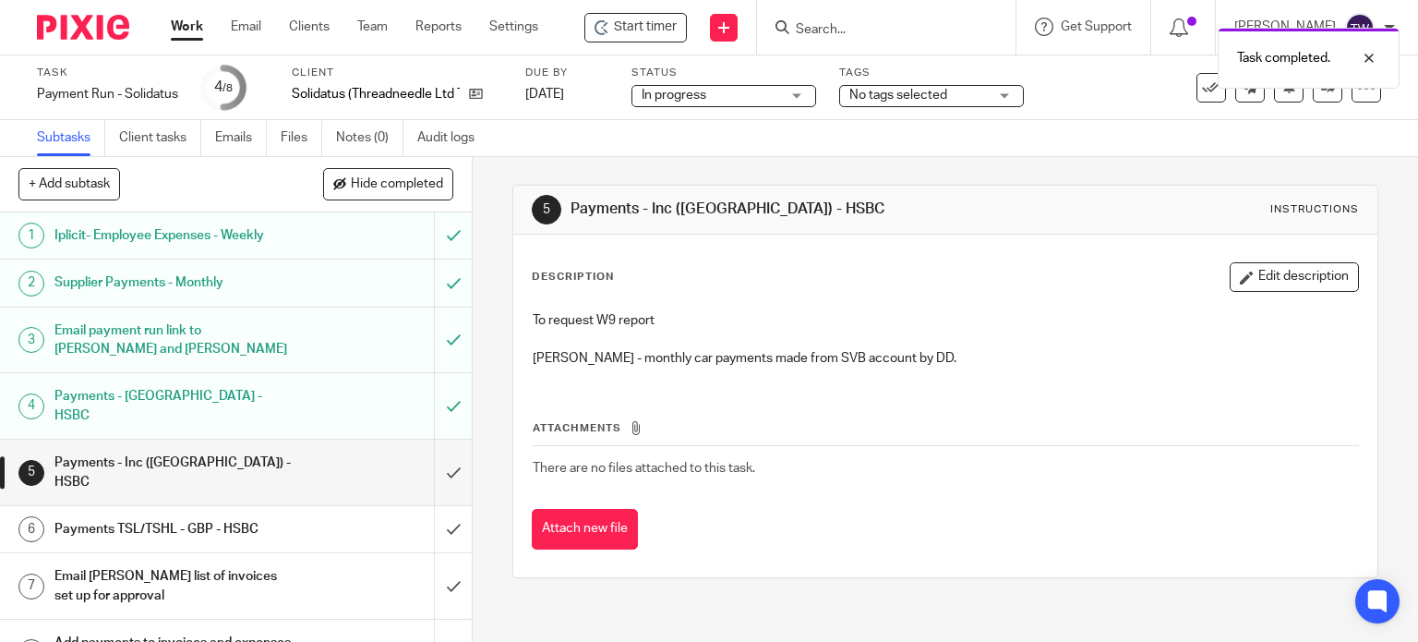
scroll to position [4, 0]
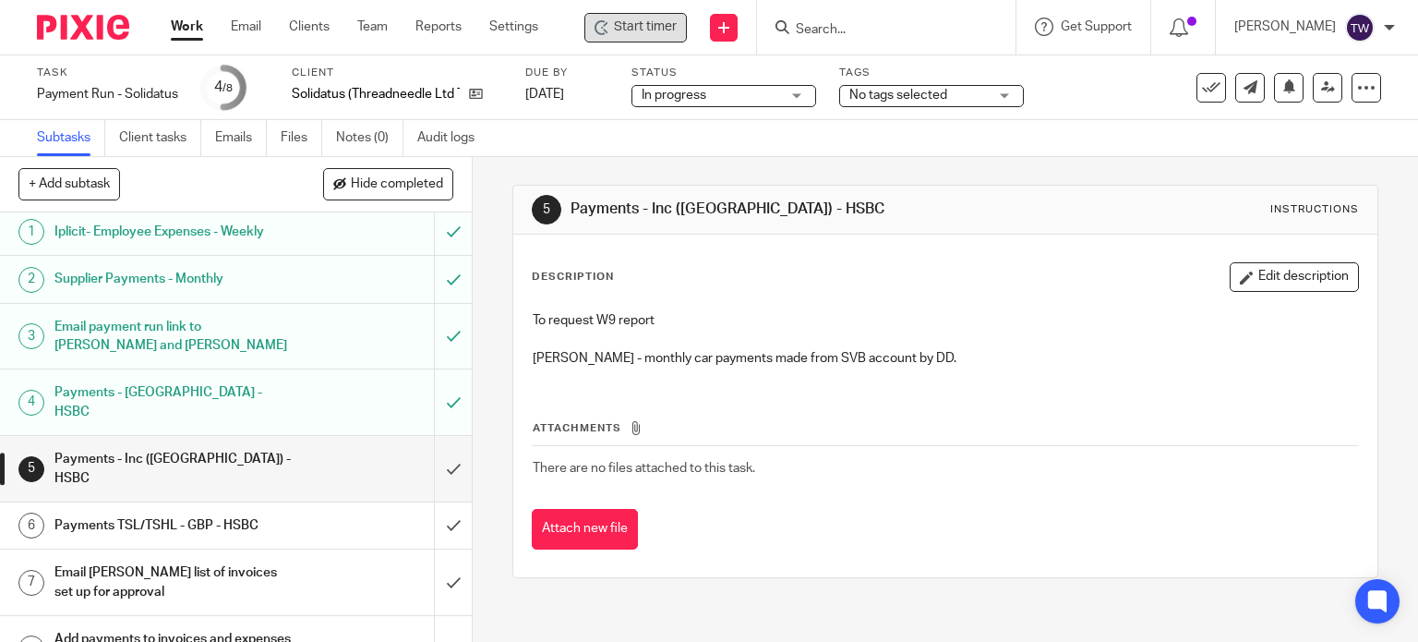
click at [606, 40] on div "Start timer" at bounding box center [635, 28] width 102 height 30
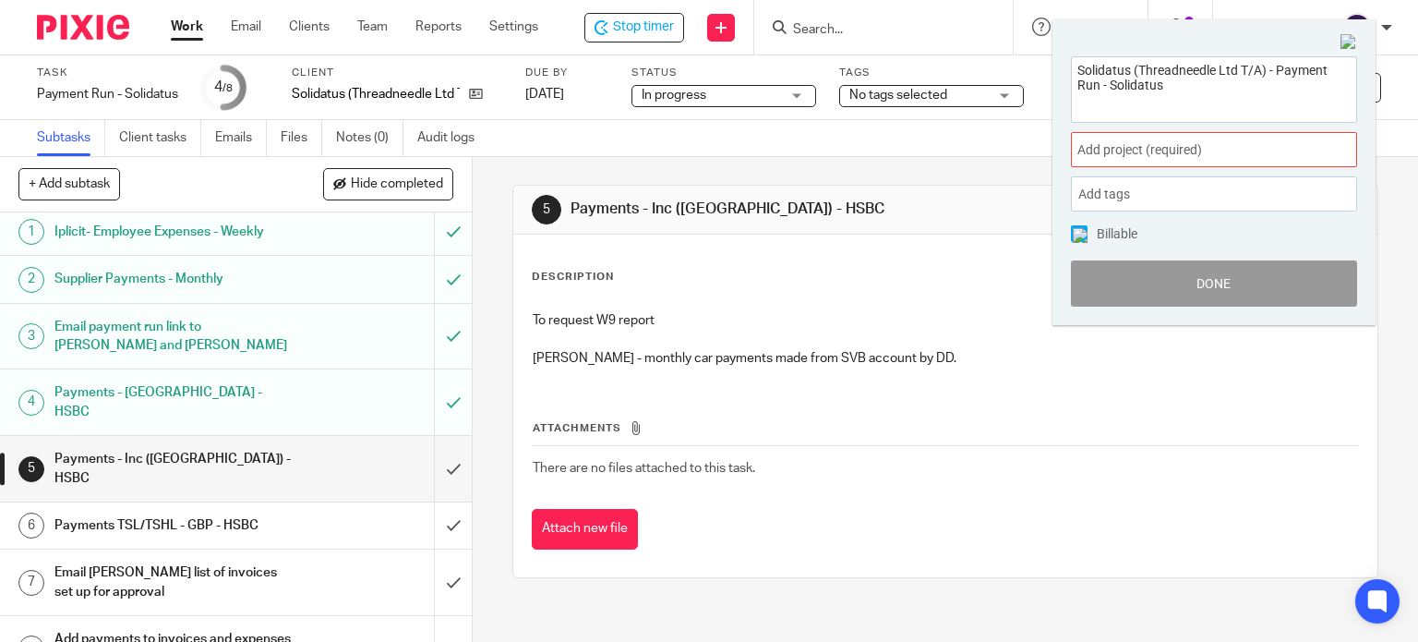
click at [1137, 140] on span "Add project (required) :" at bounding box center [1193, 149] width 233 height 19
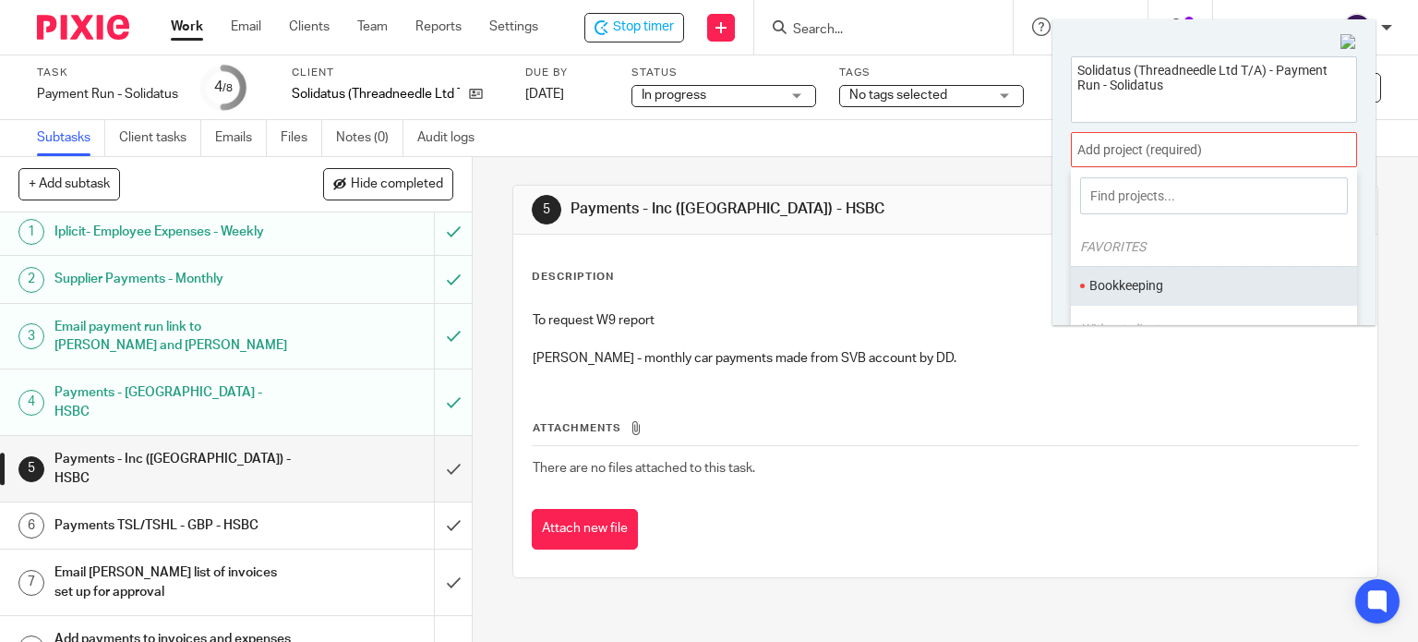
click at [1122, 276] on li "Bookkeeping" at bounding box center [1209, 285] width 241 height 19
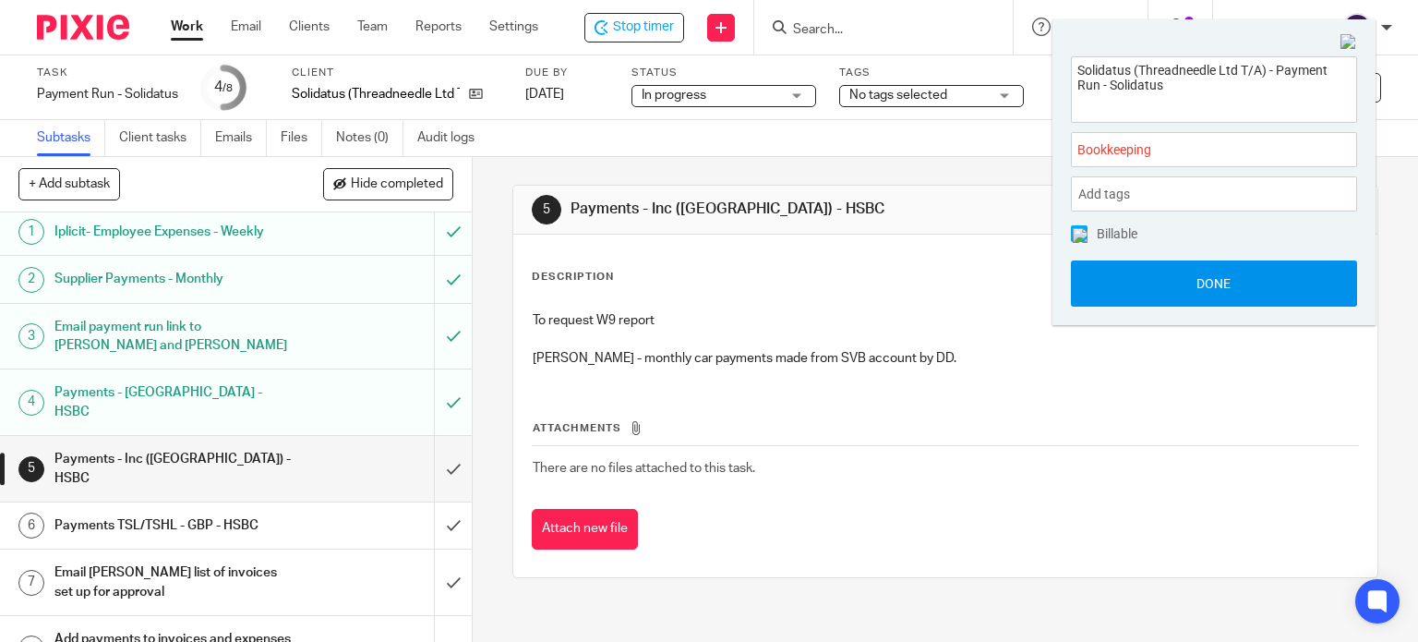
click at [1156, 269] on button "Done" at bounding box center [1214, 283] width 286 height 46
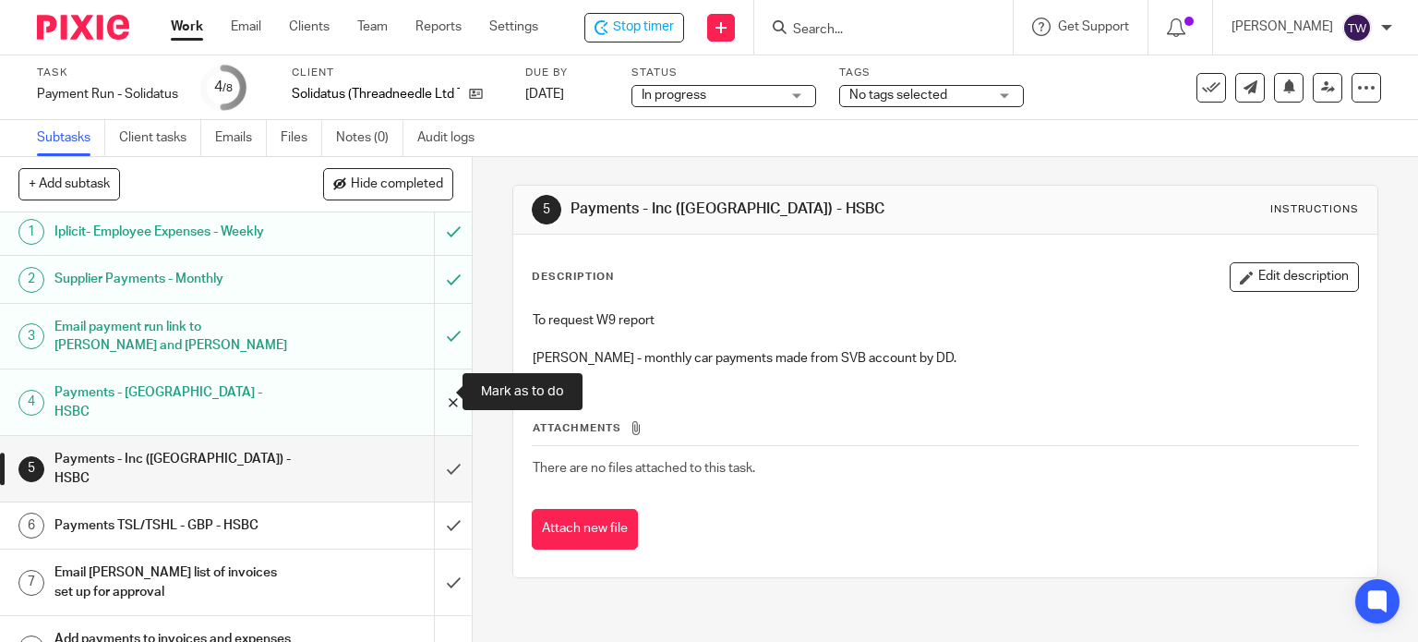
click at [428, 390] on input "submit" at bounding box center [236, 402] width 472 height 66
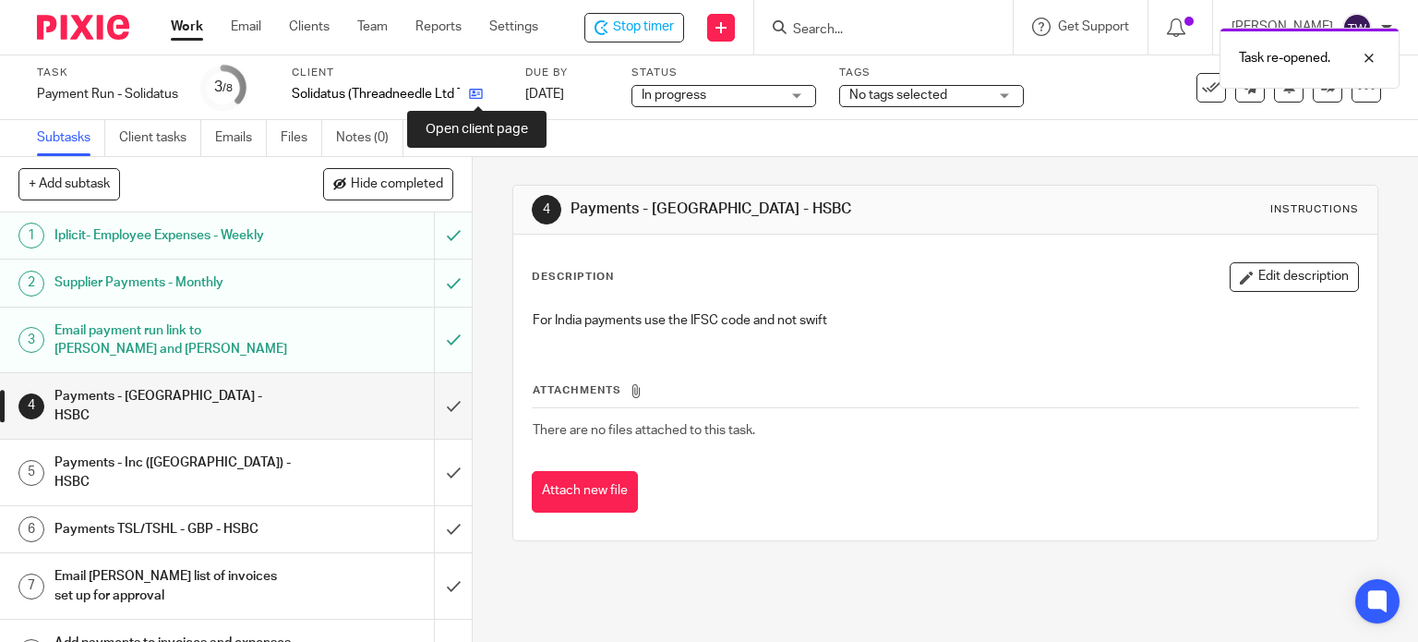
click at [483, 96] on icon at bounding box center [476, 94] width 14 height 14
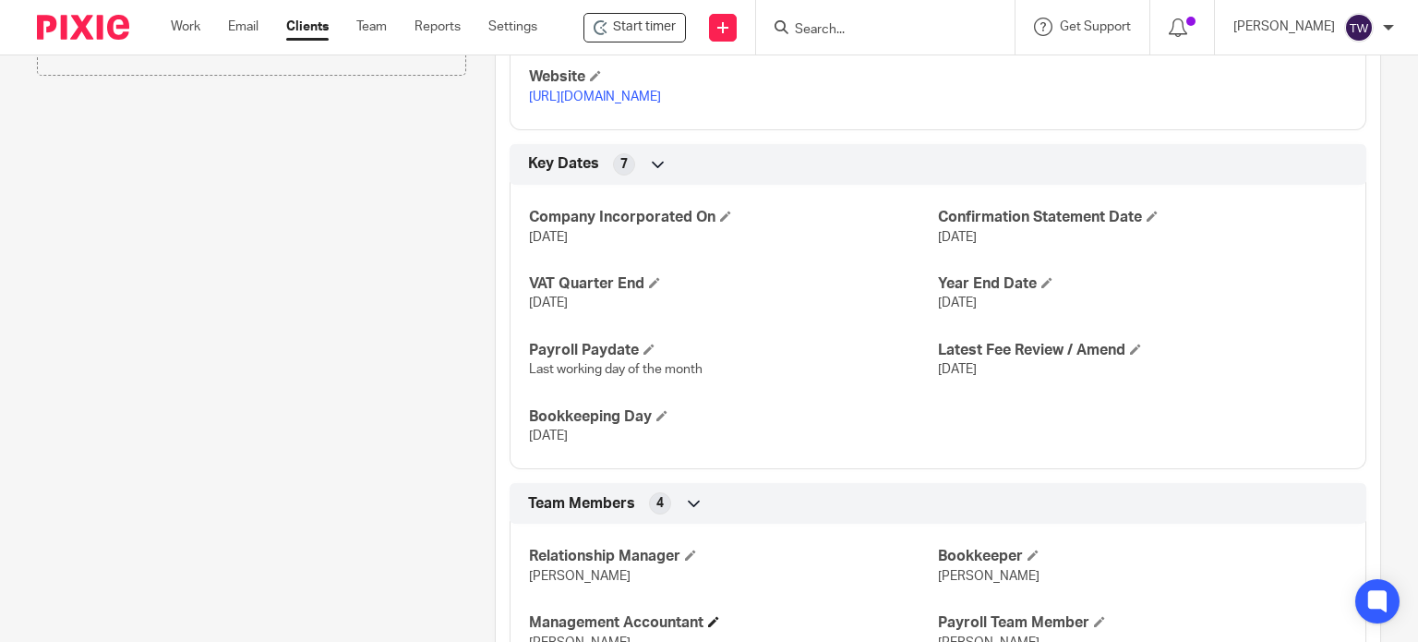
scroll to position [1280, 0]
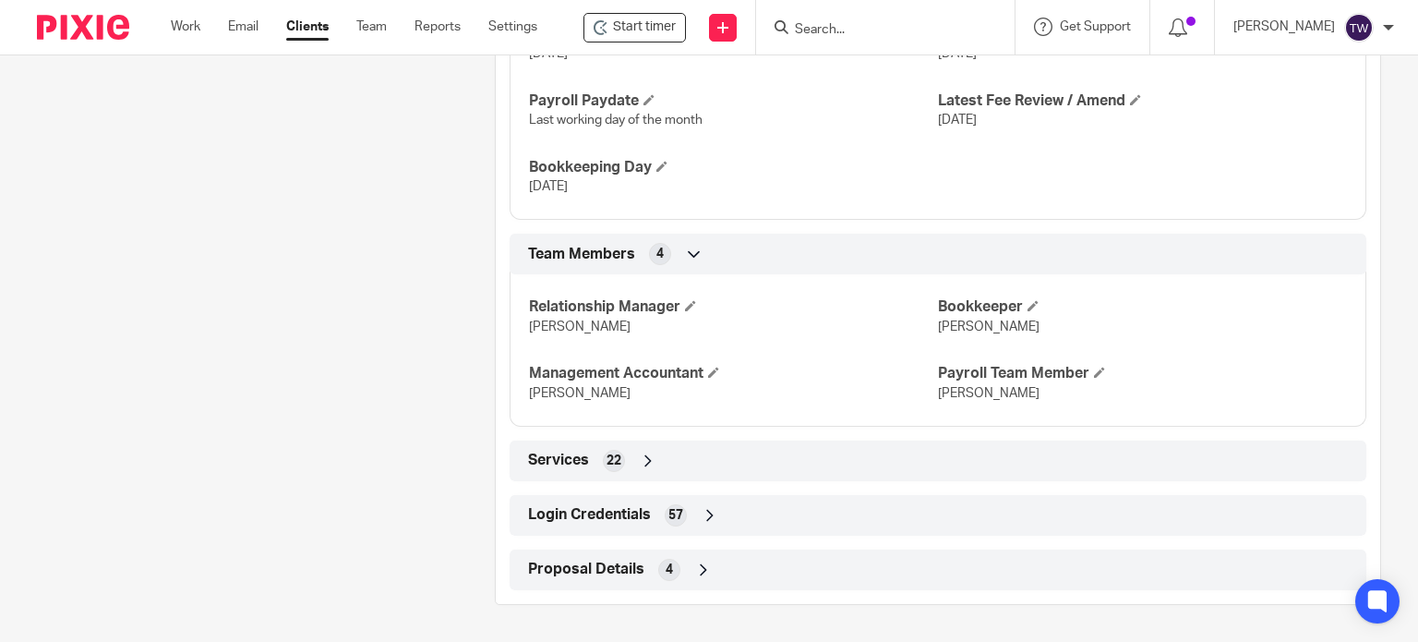
click at [609, 528] on div "Login Credentials 57" at bounding box center [937, 514] width 829 height 31
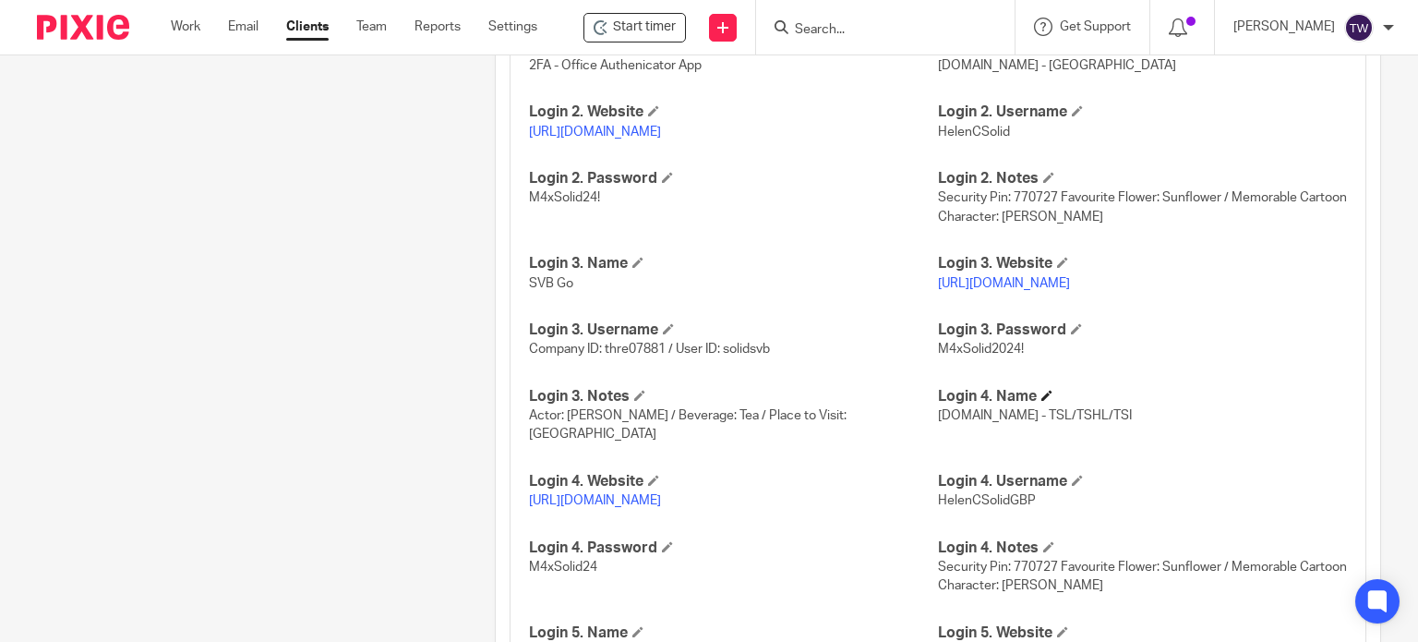
scroll to position [2019, 0]
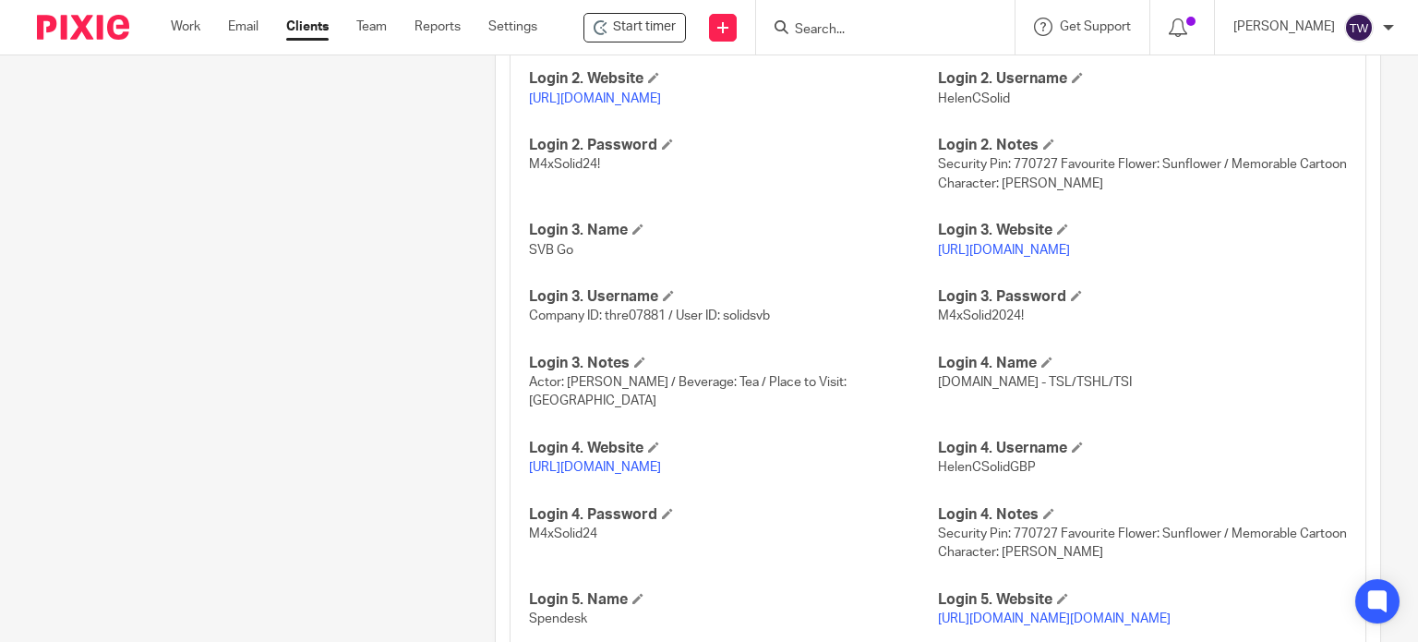
click at [661, 468] on link "[URL][DOMAIN_NAME]" at bounding box center [595, 467] width 132 height 13
drag, startPoint x: 1032, startPoint y: 468, endPoint x: 929, endPoint y: 482, distance: 104.3
copy span "HelenCSolidGBP"
